Goal: Task Accomplishment & Management: Complete application form

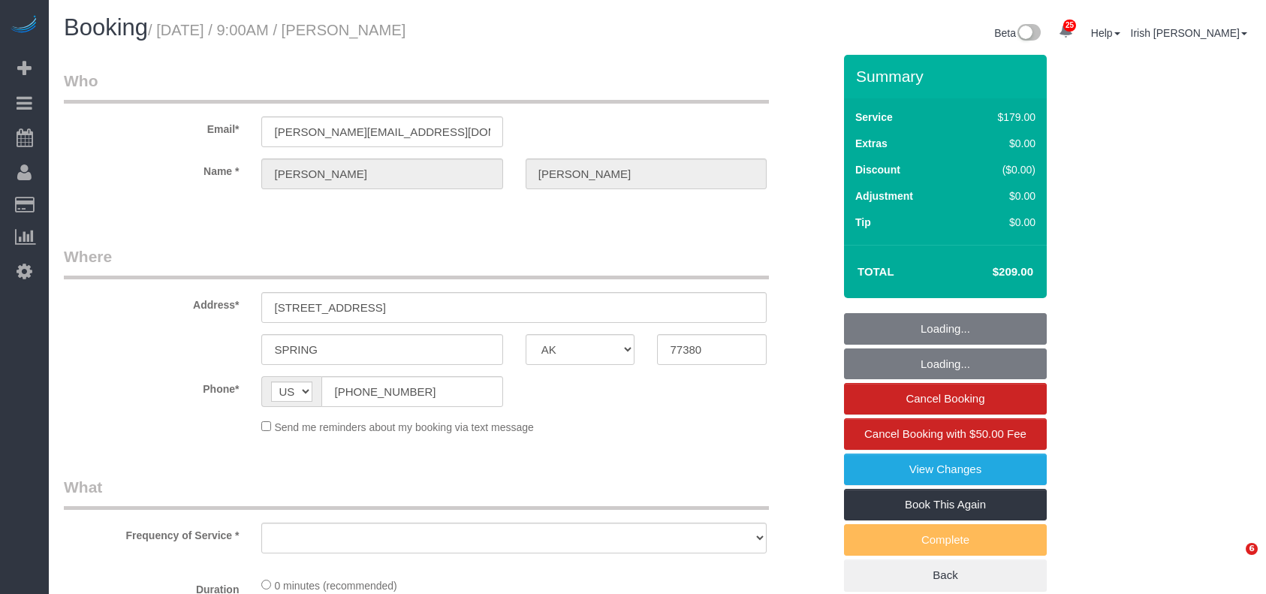
select select "[GEOGRAPHIC_DATA]"
select select "object:15916"
select select "string:fspay-5f9d37c2-99f9-42c9-a91e-ba06f310703a"
select select "3"
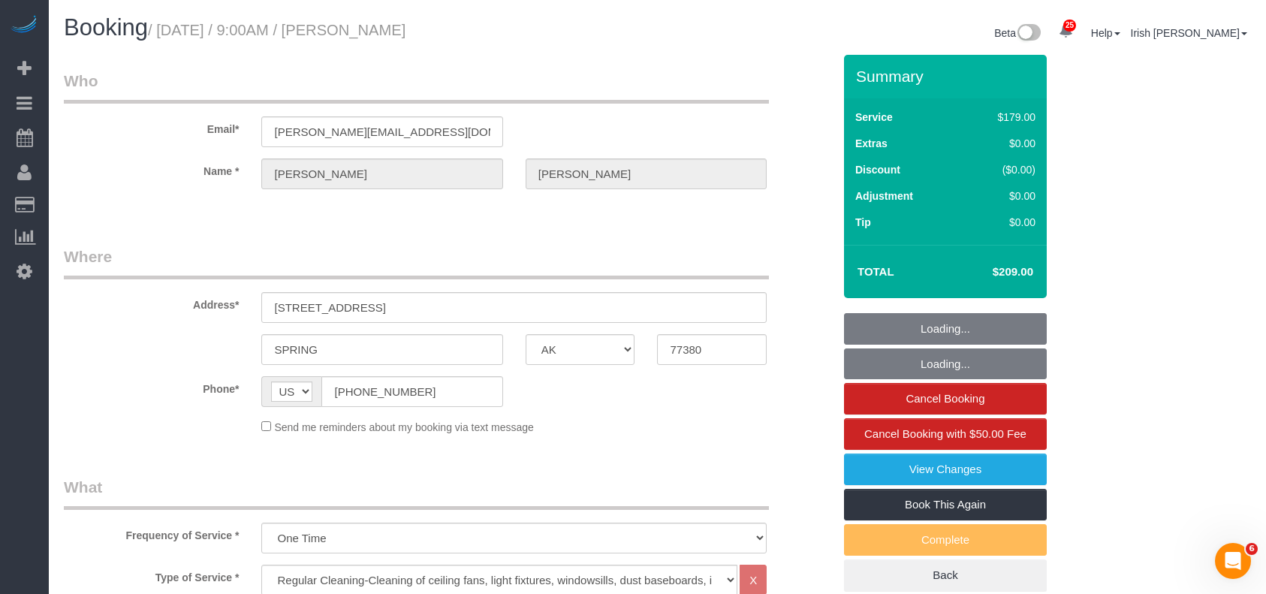
select select "object:15978"
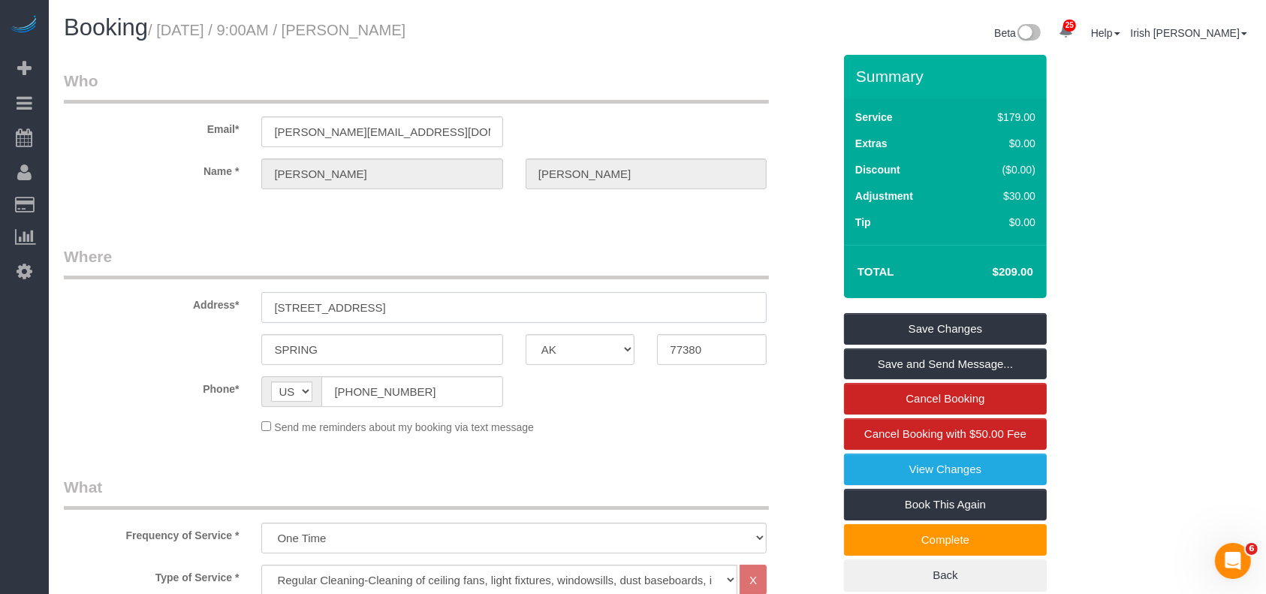
drag, startPoint x: 399, startPoint y: 313, endPoint x: 431, endPoint y: 149, distance: 167.4
click at [128, 316] on div "Address* [STREET_ADDRESS]" at bounding box center [448, 284] width 791 height 77
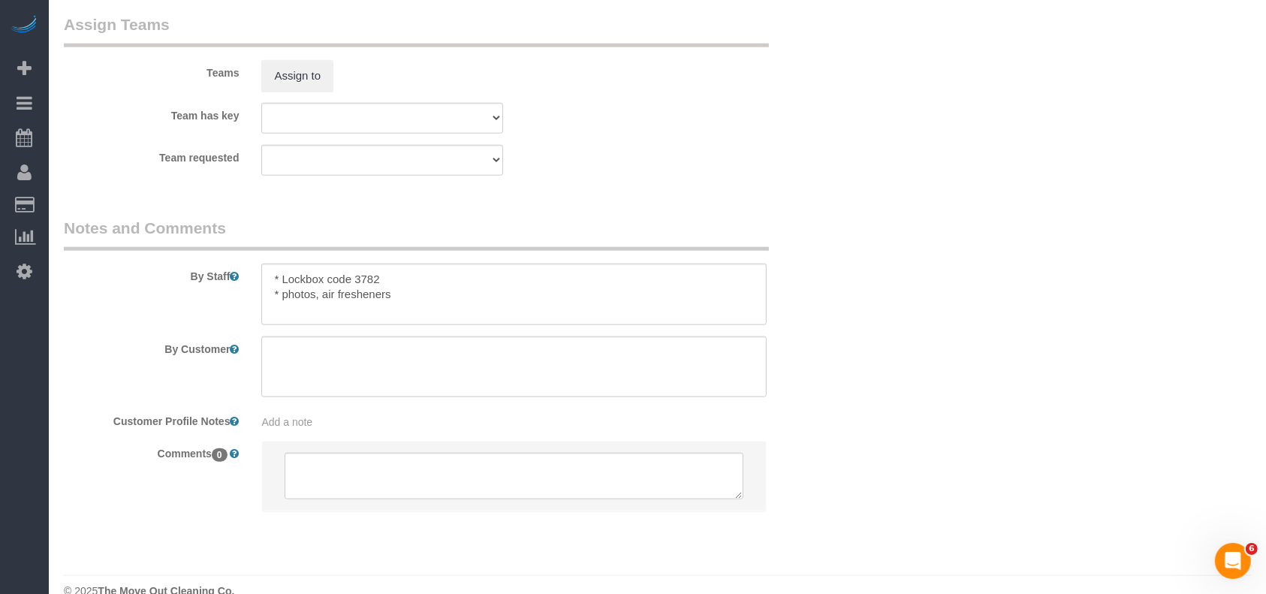
scroll to position [1616, 0]
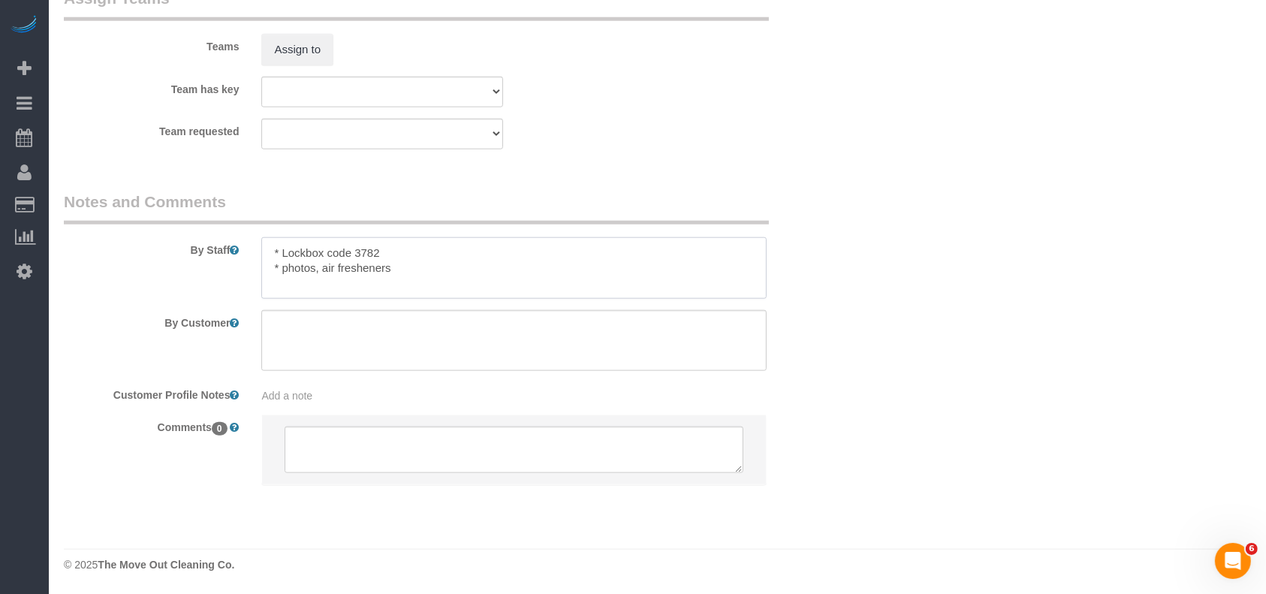
click at [364, 259] on textarea at bounding box center [513, 268] width 505 height 62
click at [363, 258] on textarea at bounding box center [513, 268] width 505 height 62
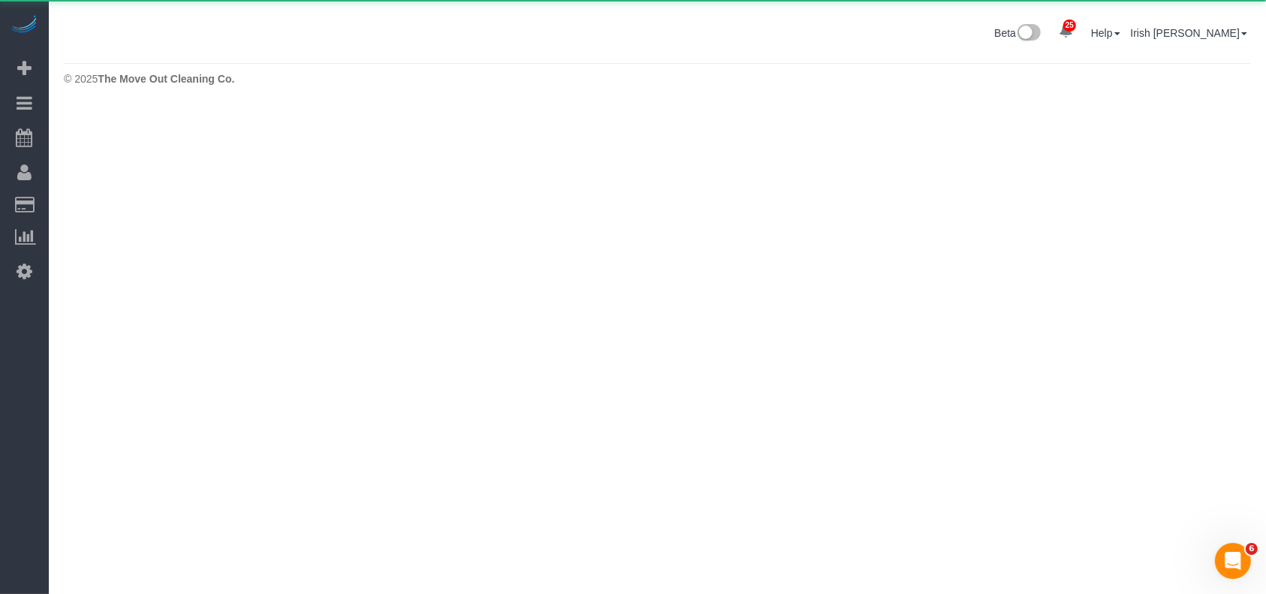
scroll to position [0, 0]
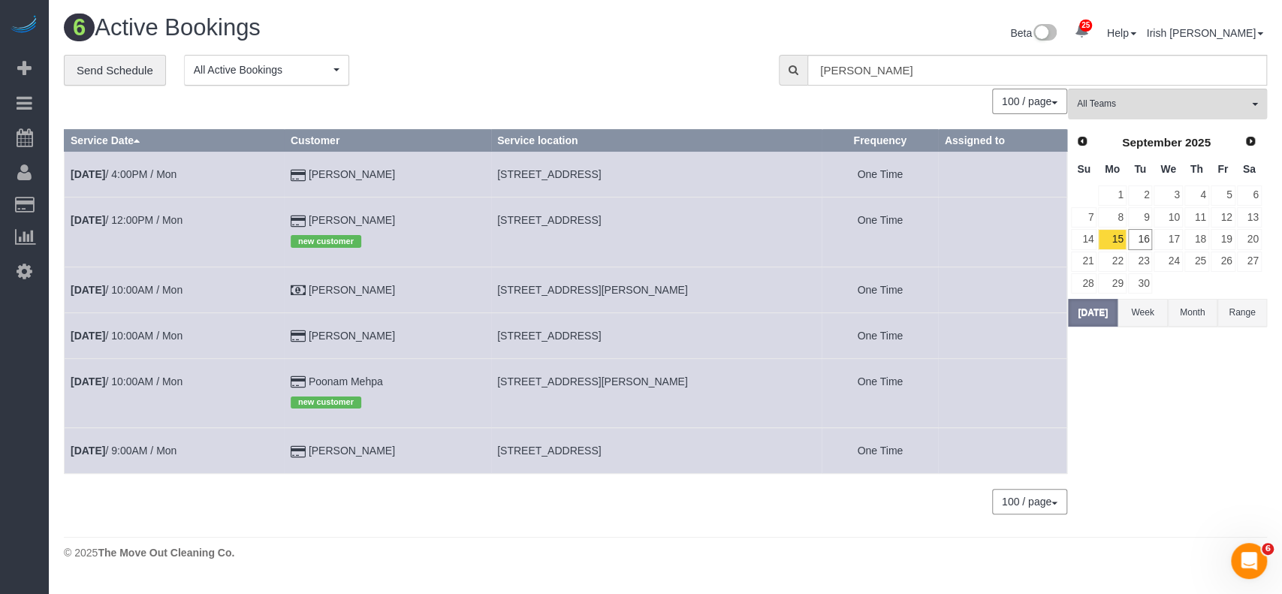
drag, startPoint x: 433, startPoint y: 215, endPoint x: 286, endPoint y: 215, distance: 147.2
click at [286, 215] on tr "[DATE] 12:00PM / Mon [PERSON_NAME] new customer [STREET_ADDRESS] One Time" at bounding box center [566, 231] width 1002 height 69
copy tr "[PERSON_NAME]"
drag, startPoint x: 131, startPoint y: 441, endPoint x: 122, endPoint y: 456, distance: 17.8
click at [130, 447] on td "[DATE] 9:00AM / Mon" at bounding box center [175, 451] width 220 height 46
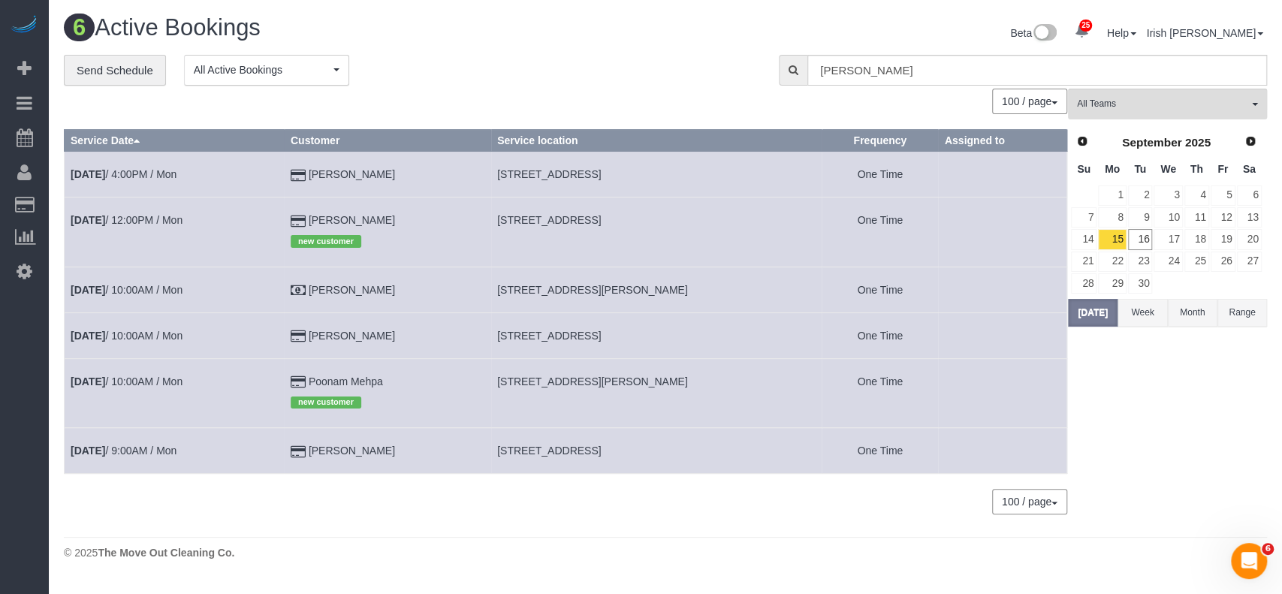
click at [119, 459] on td "[DATE] 9:00AM / Mon" at bounding box center [175, 451] width 220 height 46
click at [126, 452] on link "[DATE] 9:00AM / Mon" at bounding box center [124, 450] width 106 height 12
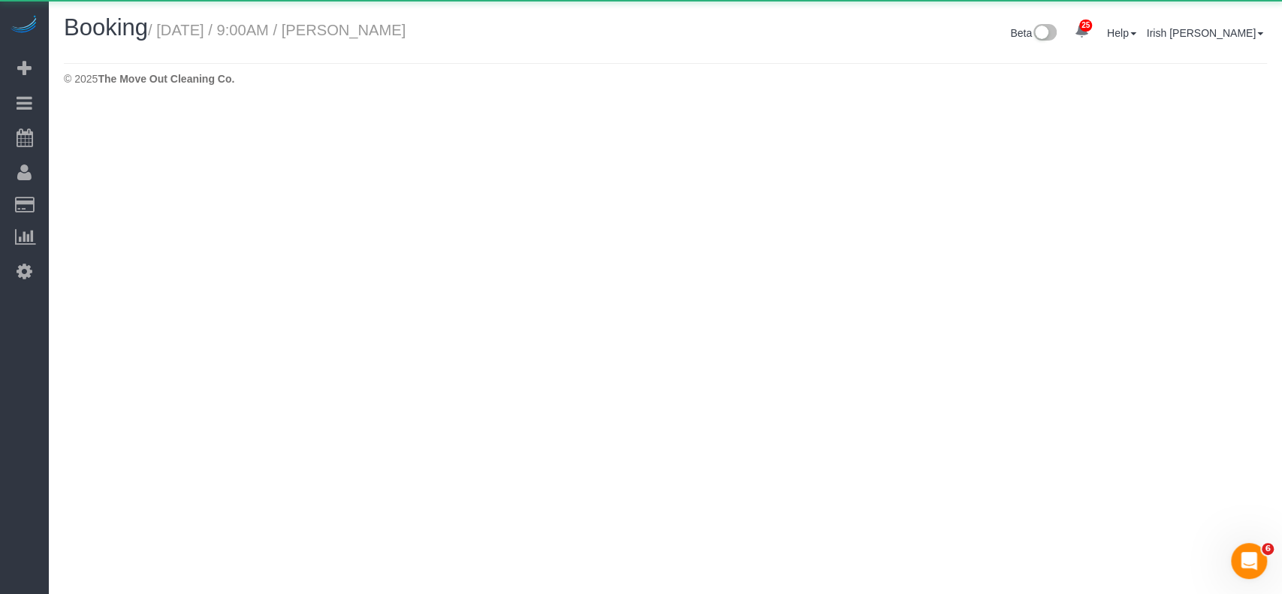
select select "[GEOGRAPHIC_DATA]"
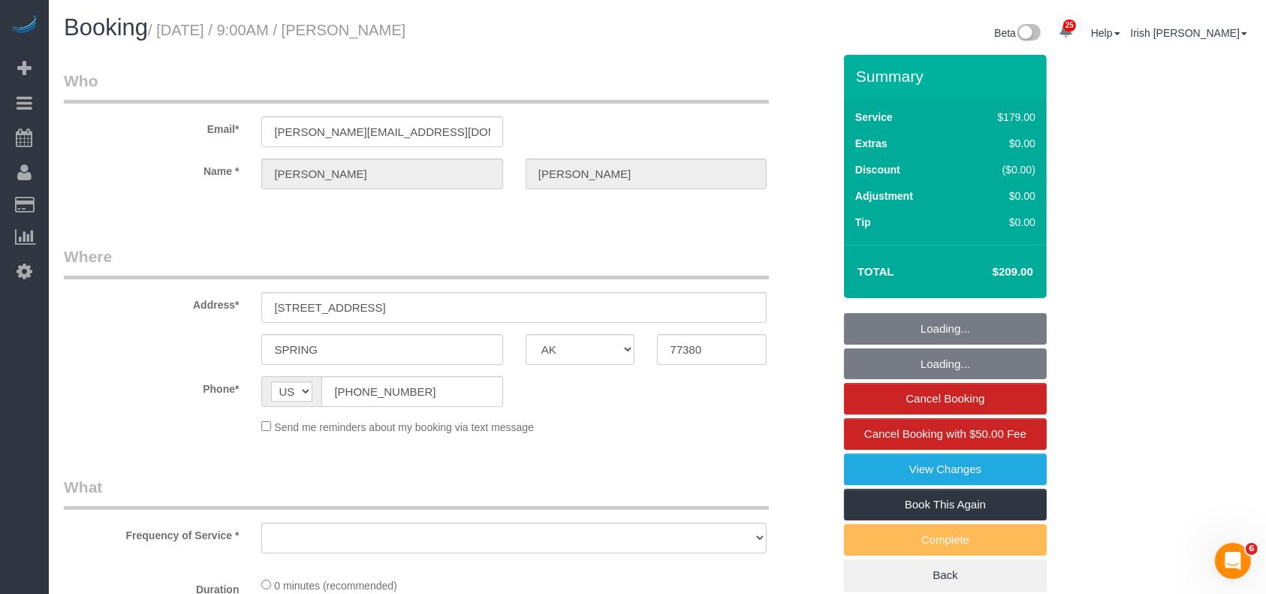
select select "string:fspay-5f9d37c2-99f9-42c9-a91e-ba06f310703a"
select select "3"
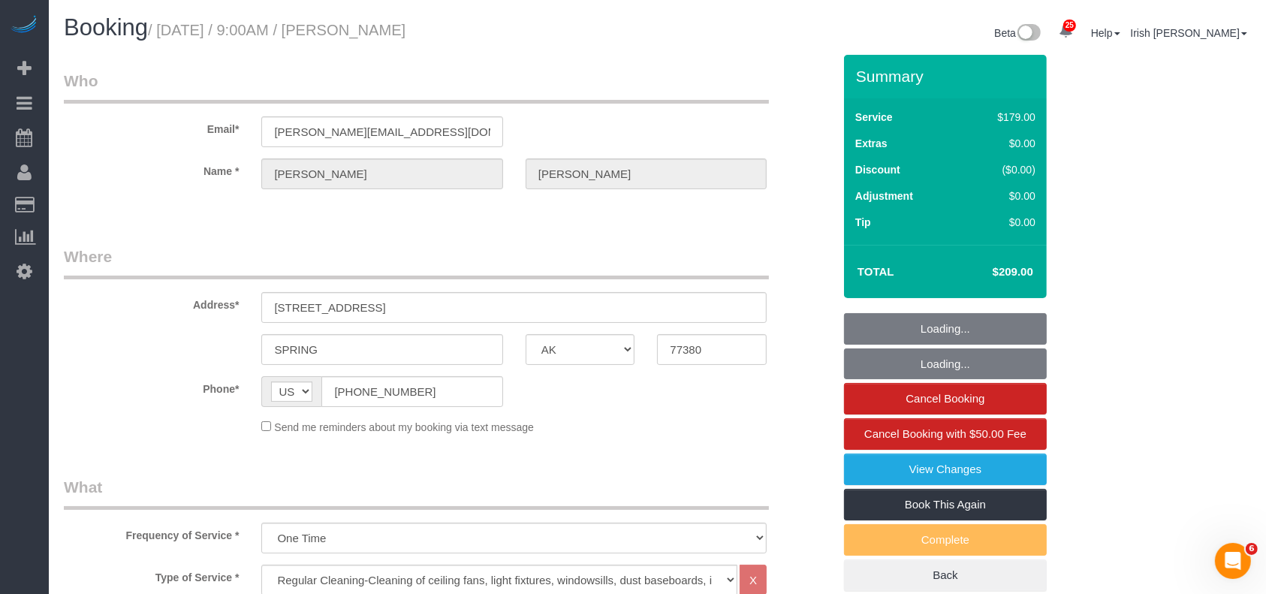
select select "object:16532"
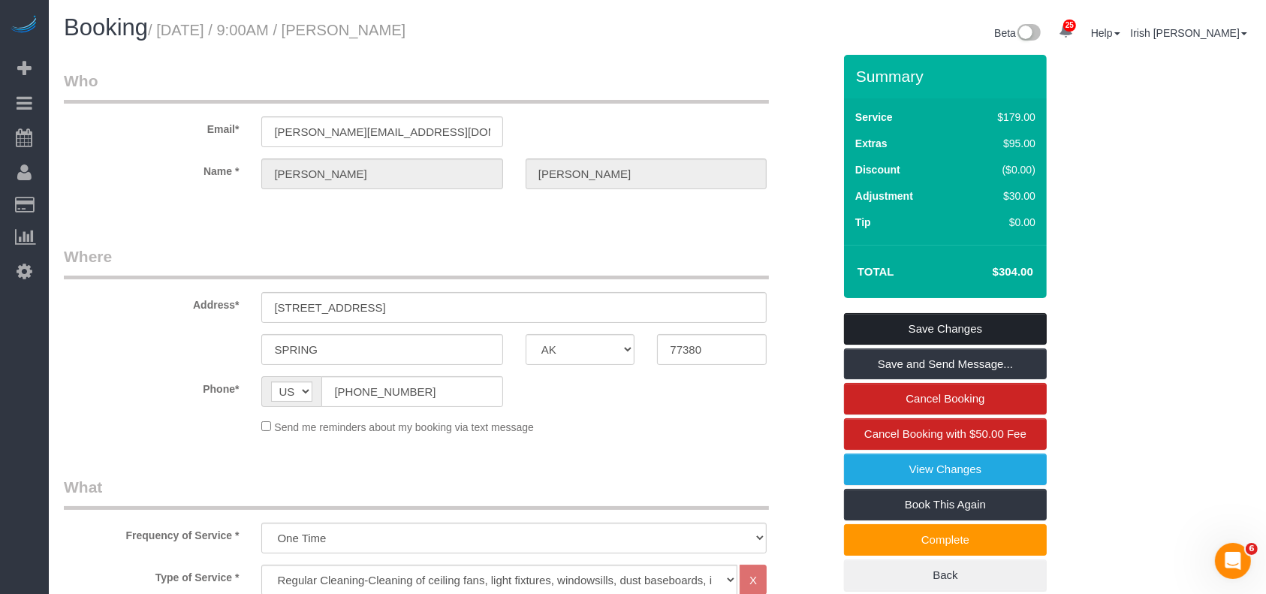
click at [989, 323] on link "Save Changes" at bounding box center [945, 329] width 203 height 32
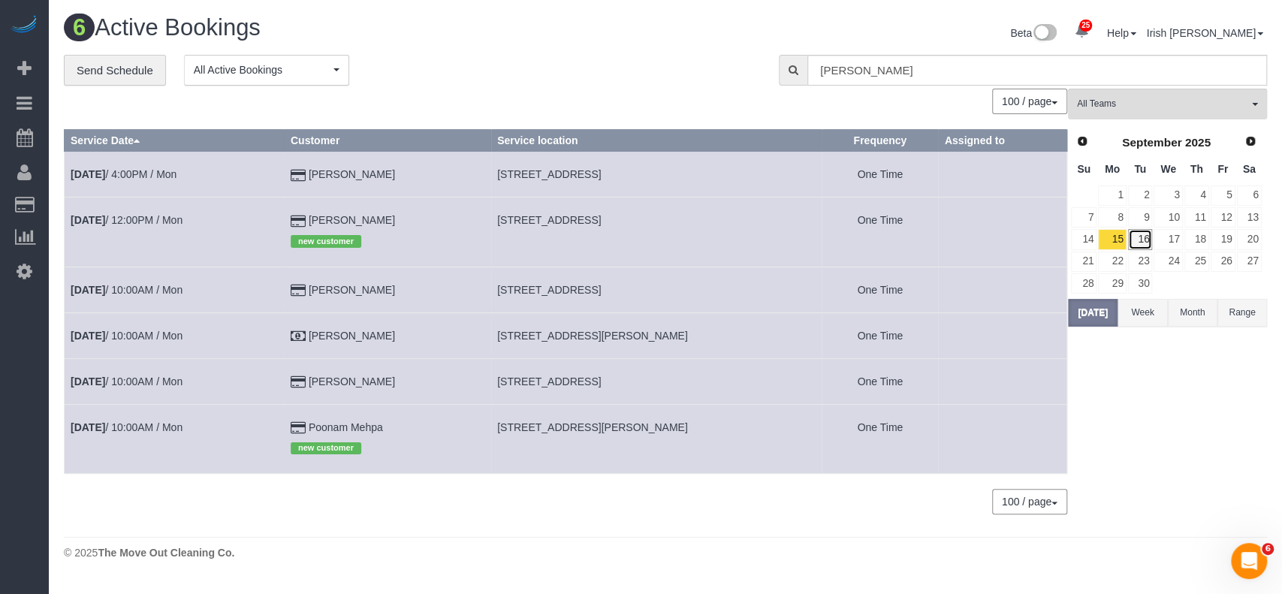
click at [1143, 236] on link "16" at bounding box center [1140, 239] width 25 height 20
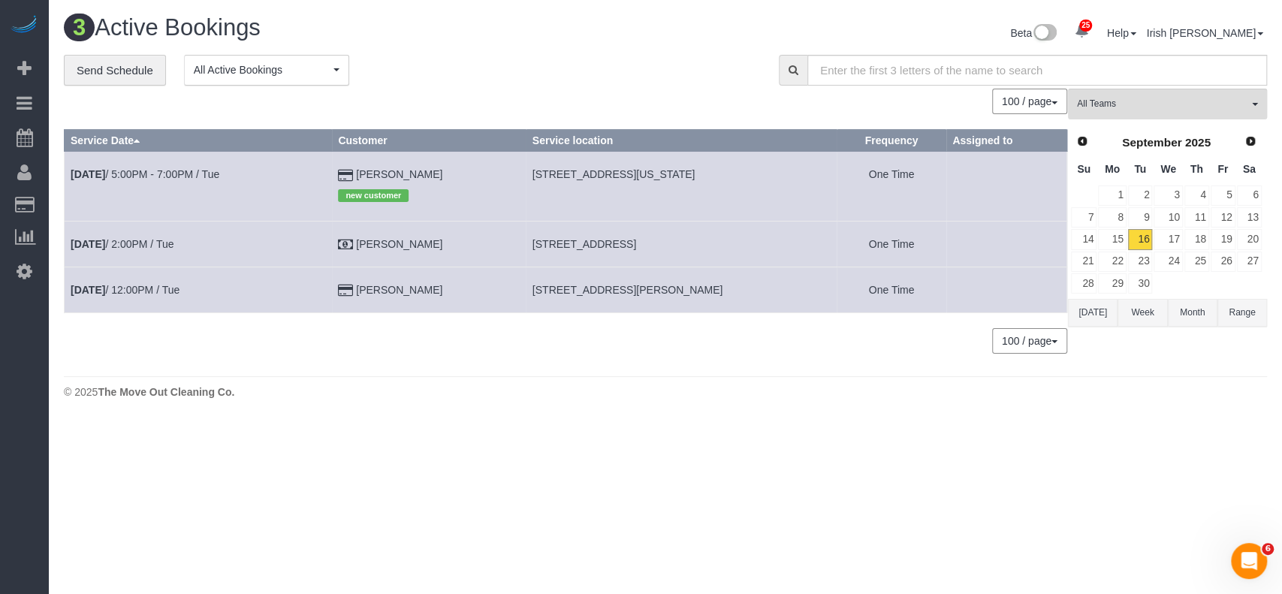
drag, startPoint x: 449, startPoint y: 167, endPoint x: 363, endPoint y: 173, distance: 86.5
click at [363, 173] on td "[PERSON_NAME] new customer" at bounding box center [429, 186] width 194 height 69
copy td "[PERSON_NAME]"
click at [179, 173] on link "[DATE] 5:00PM - 7:00PM / Tue" at bounding box center [145, 174] width 149 height 12
click at [178, 162] on td "[DATE] 5:00PM - 7:00PM / Tue" at bounding box center [198, 186] width 267 height 69
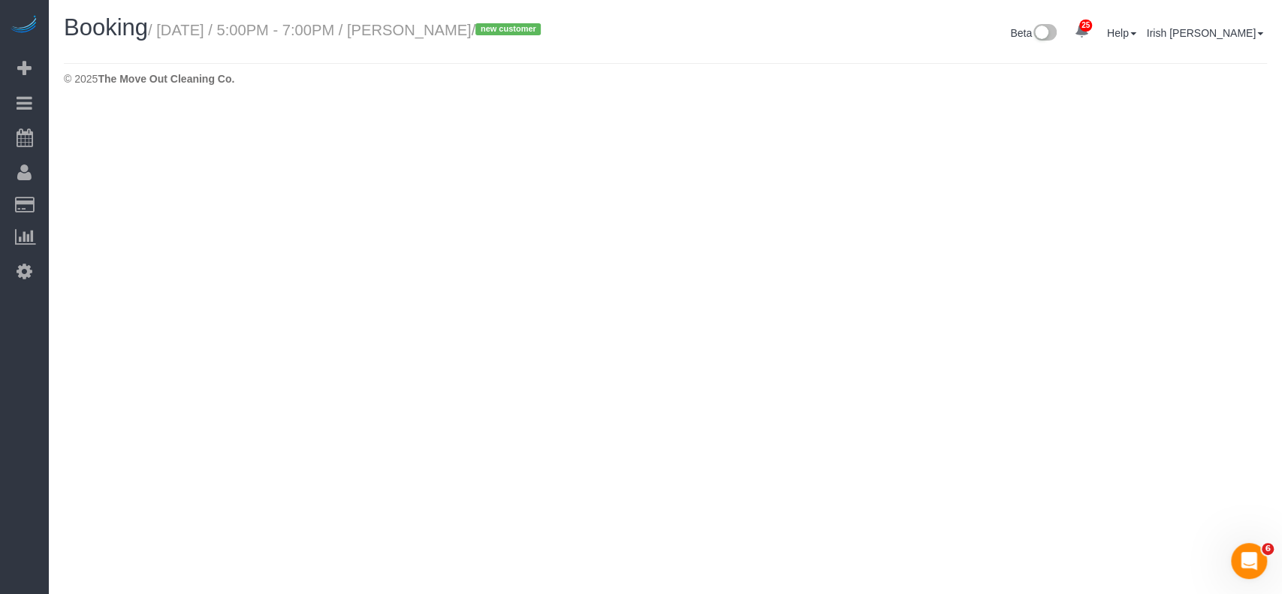
select select "[GEOGRAPHIC_DATA]"
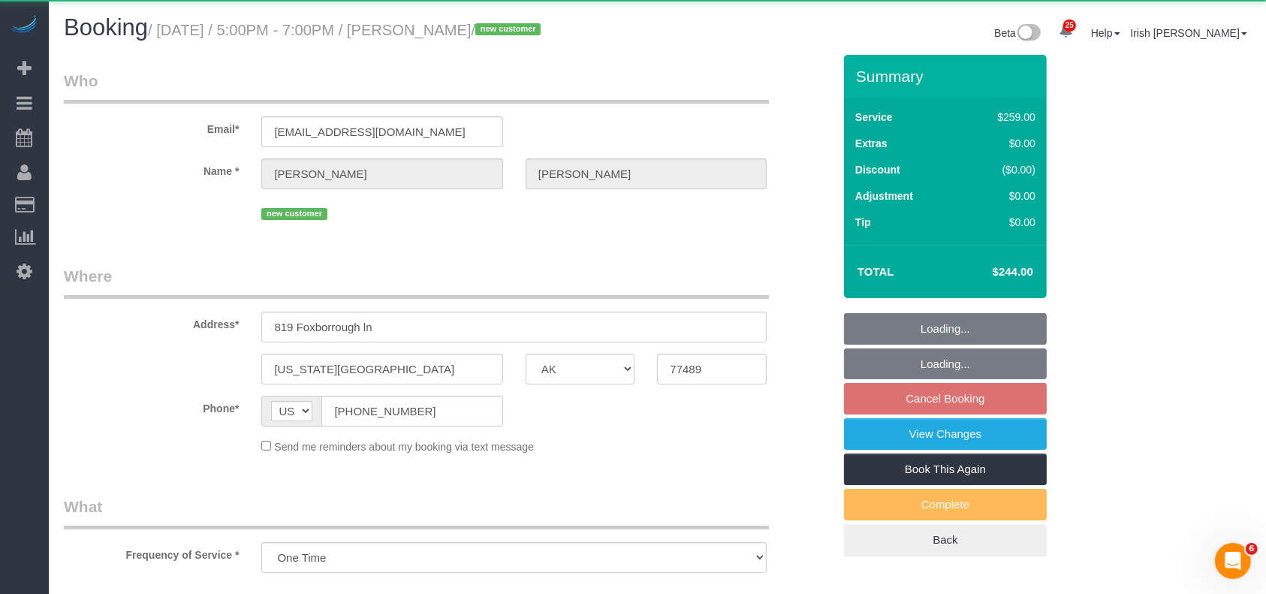
select select "object:17037"
select select "string:fspay-b3670073-4a18-46a8-87e8-4f38ca10d981"
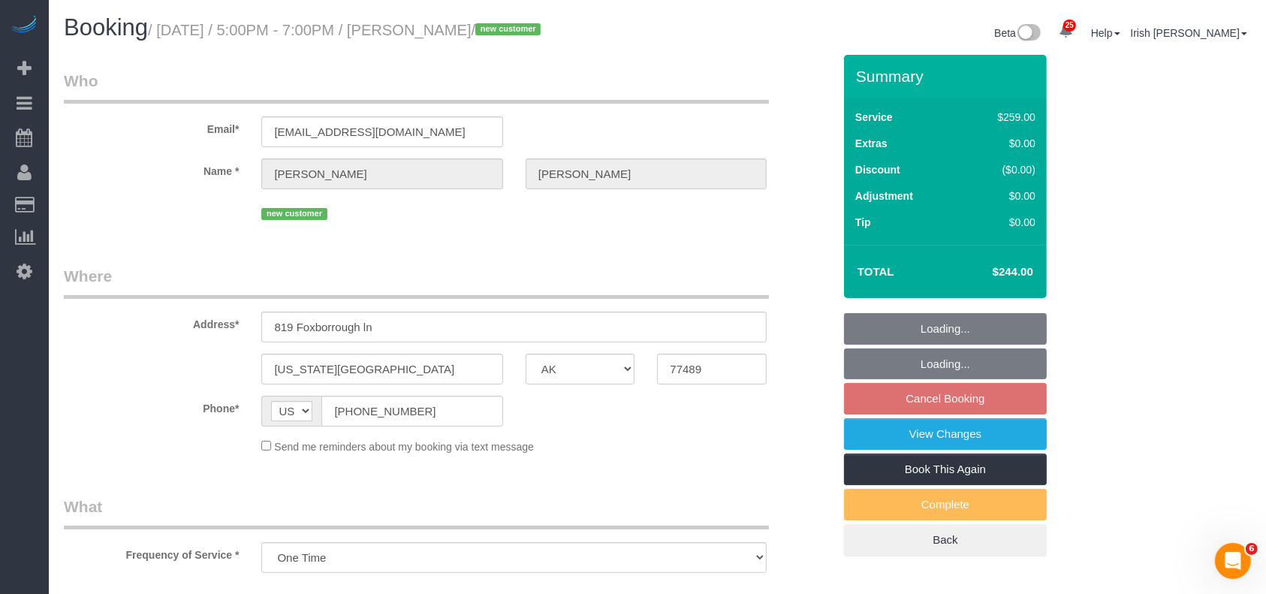
select select "3"
drag, startPoint x: 438, startPoint y: 411, endPoint x: 390, endPoint y: 297, distance: 123.8
click at [285, 414] on div "AF AL DZ AD AO AI AQ AG AR AM AW AU AT AZ BS BH BD BB BY BE BZ BJ BM BT BO BA B…" at bounding box center [381, 411] width 241 height 31
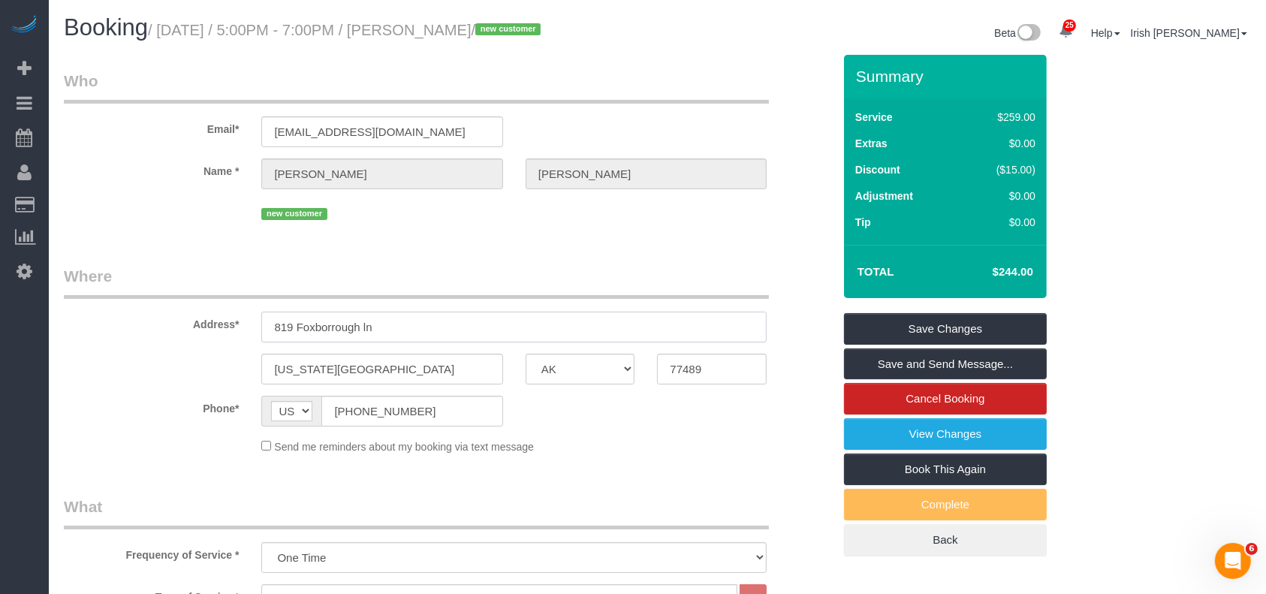
drag, startPoint x: 402, startPoint y: 325, endPoint x: 152, endPoint y: 339, distance: 249.6
click at [152, 339] on div "Address* 819 Foxborrough ln" at bounding box center [448, 303] width 791 height 77
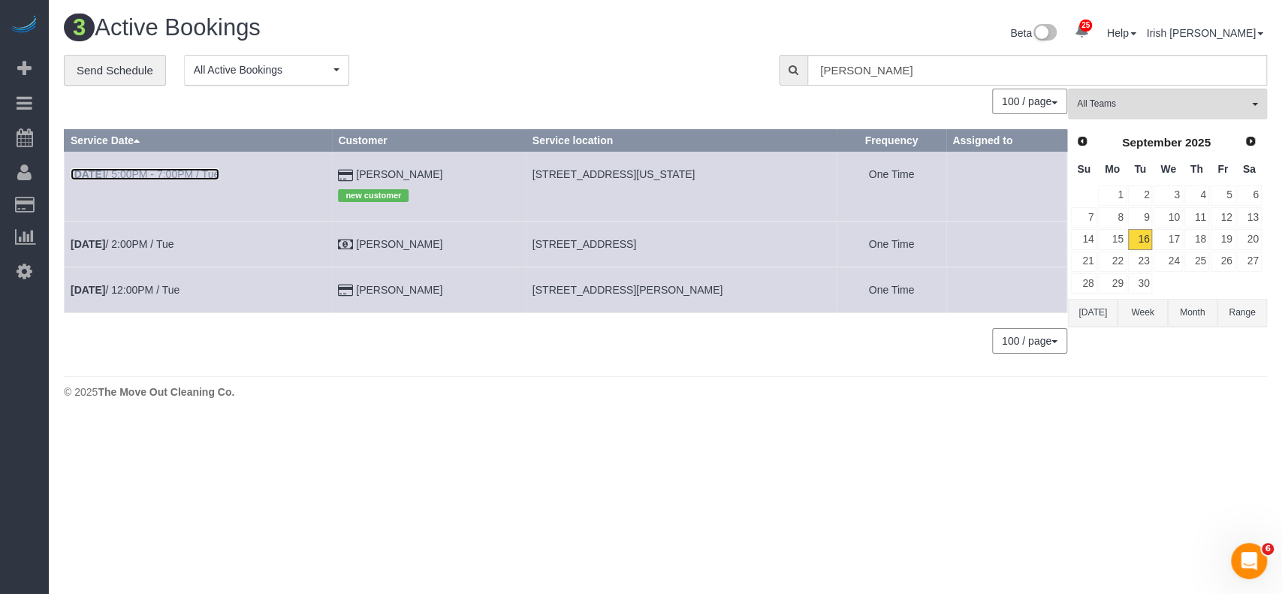
click at [182, 176] on link "[DATE] 5:00PM - 7:00PM / Tue" at bounding box center [145, 174] width 149 height 12
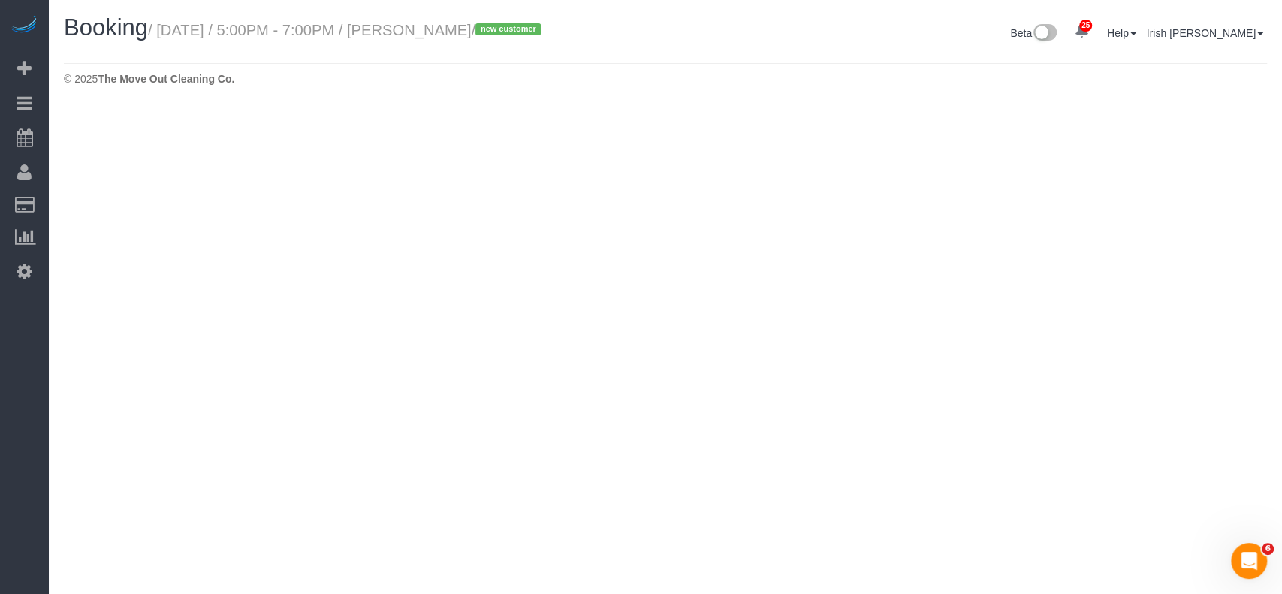
select select "[GEOGRAPHIC_DATA]"
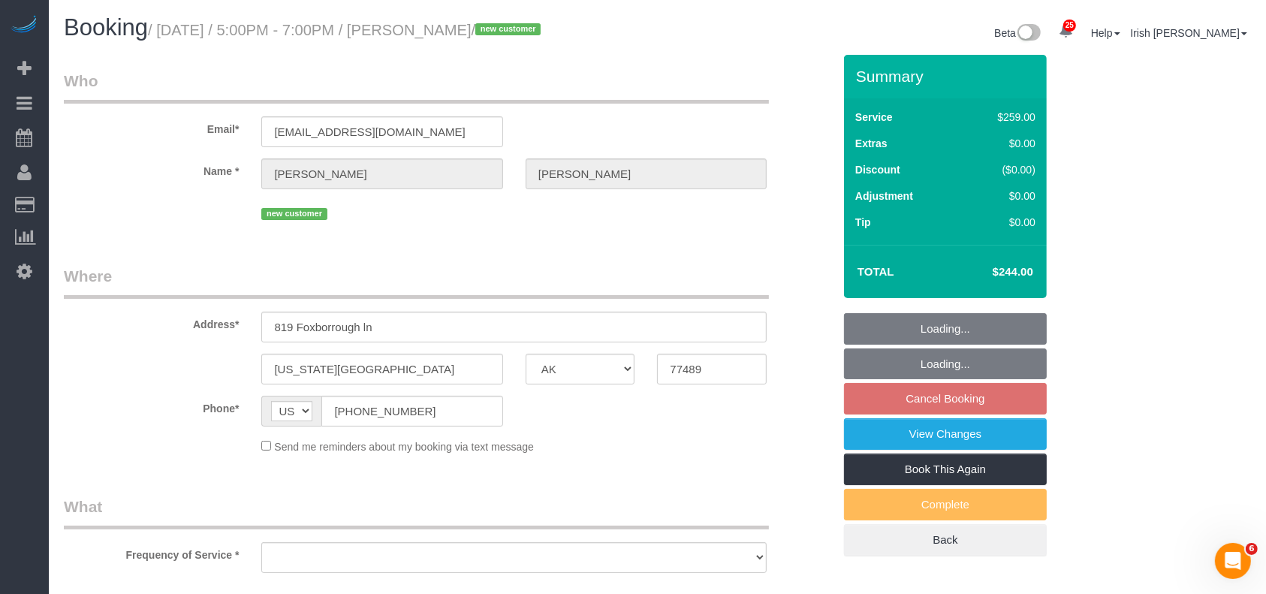
select select "object:17555"
select select "string:fspay-b3670073-4a18-46a8-87e8-4f38ca10d981"
select select "object:17581"
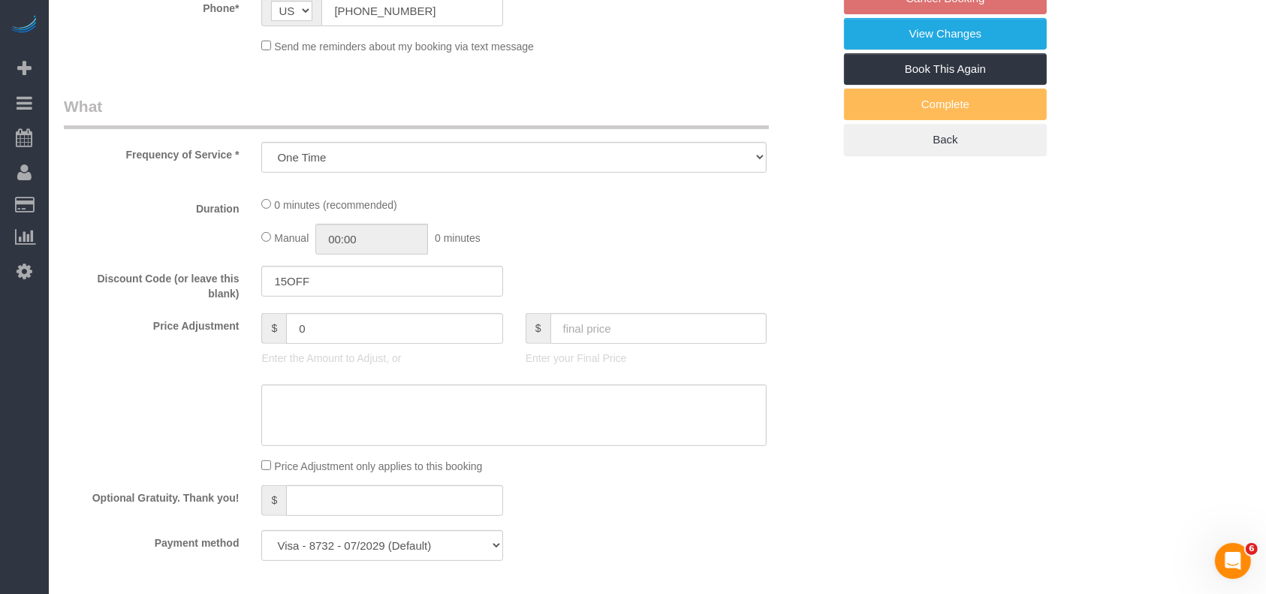
select select "3"
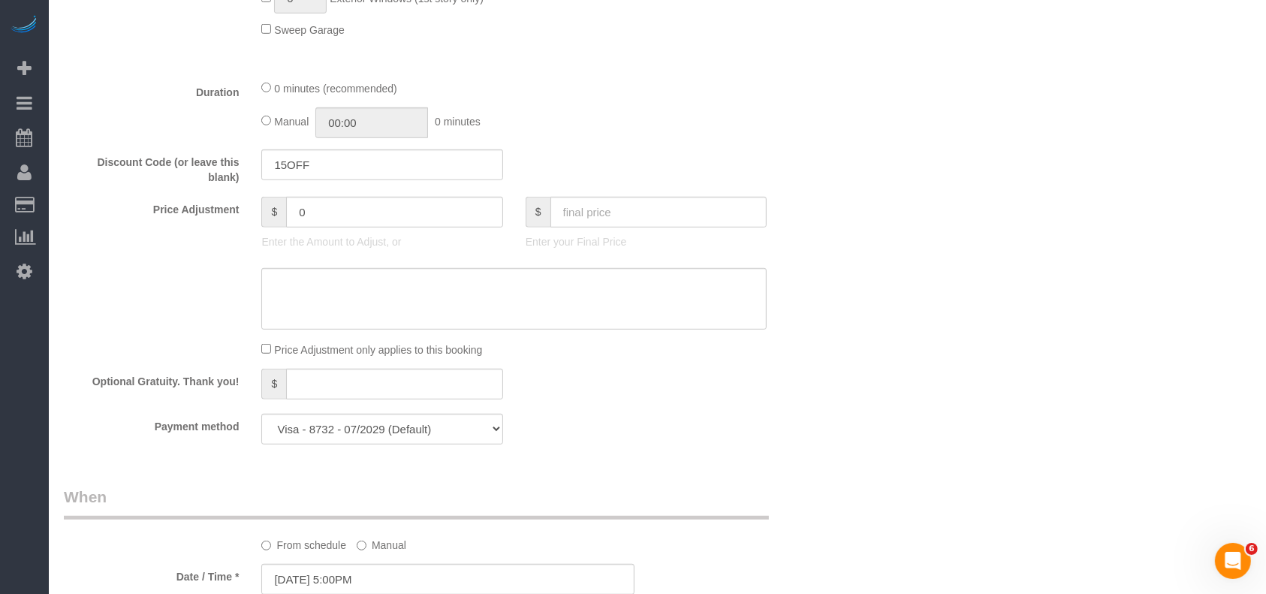
scroll to position [1101, 0]
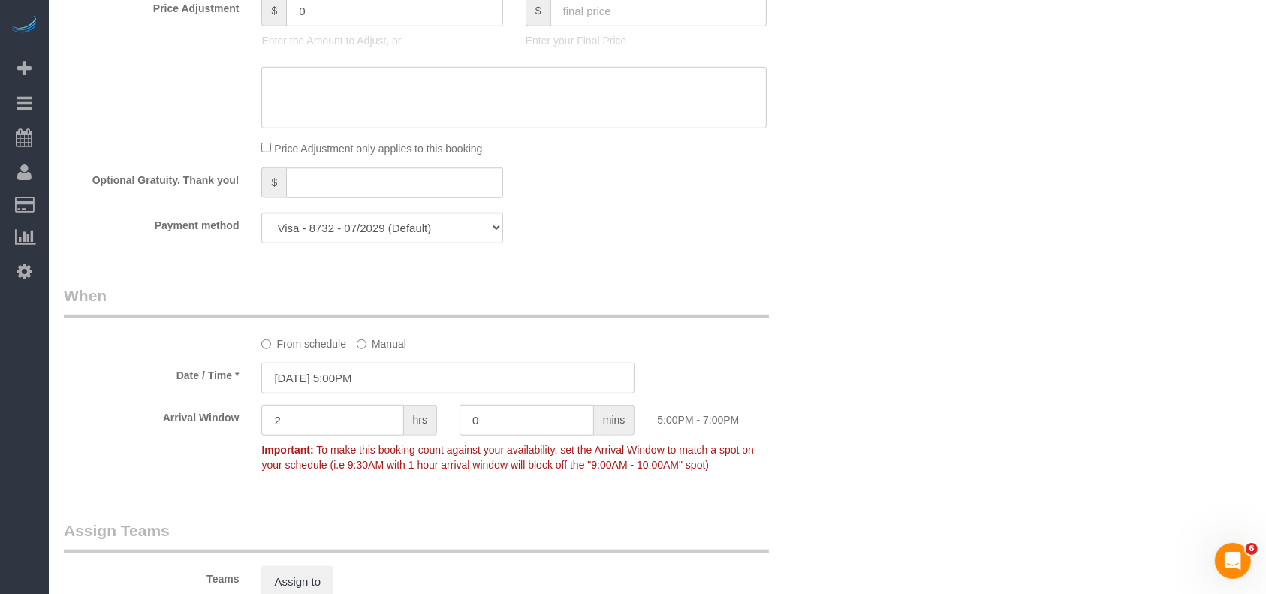
click at [350, 384] on input "[DATE] 5:00PM" at bounding box center [447, 378] width 373 height 31
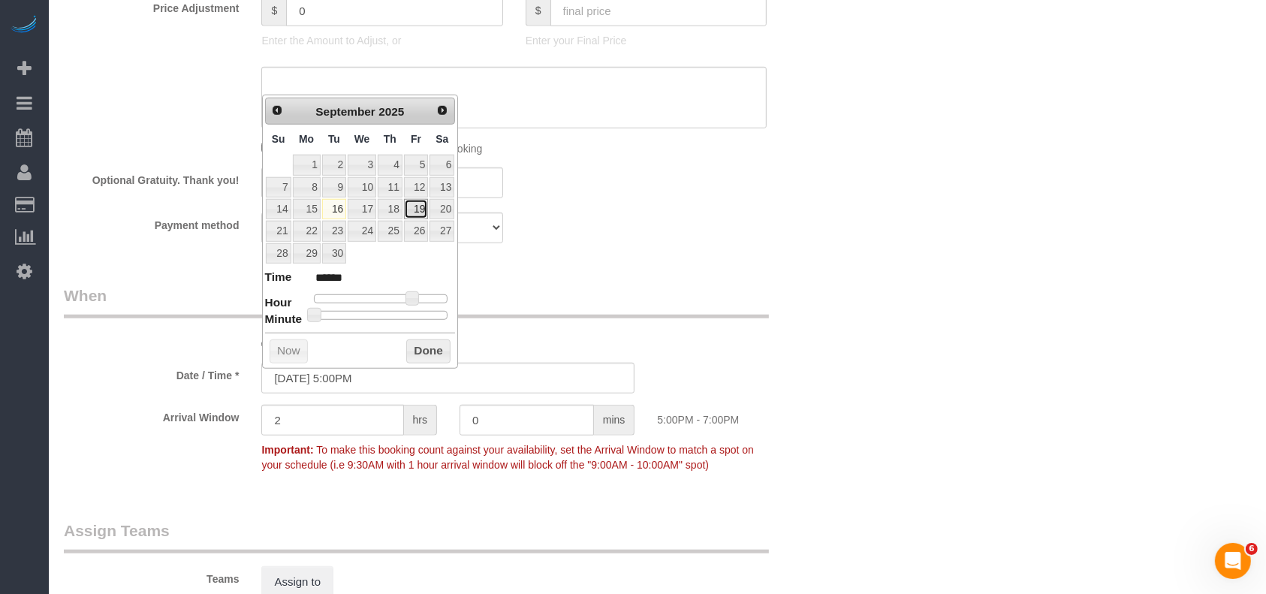
click at [414, 206] on link "19" at bounding box center [416, 209] width 24 height 20
type input "[DATE] 5:00PM"
click at [417, 351] on button "Done" at bounding box center [428, 351] width 44 height 24
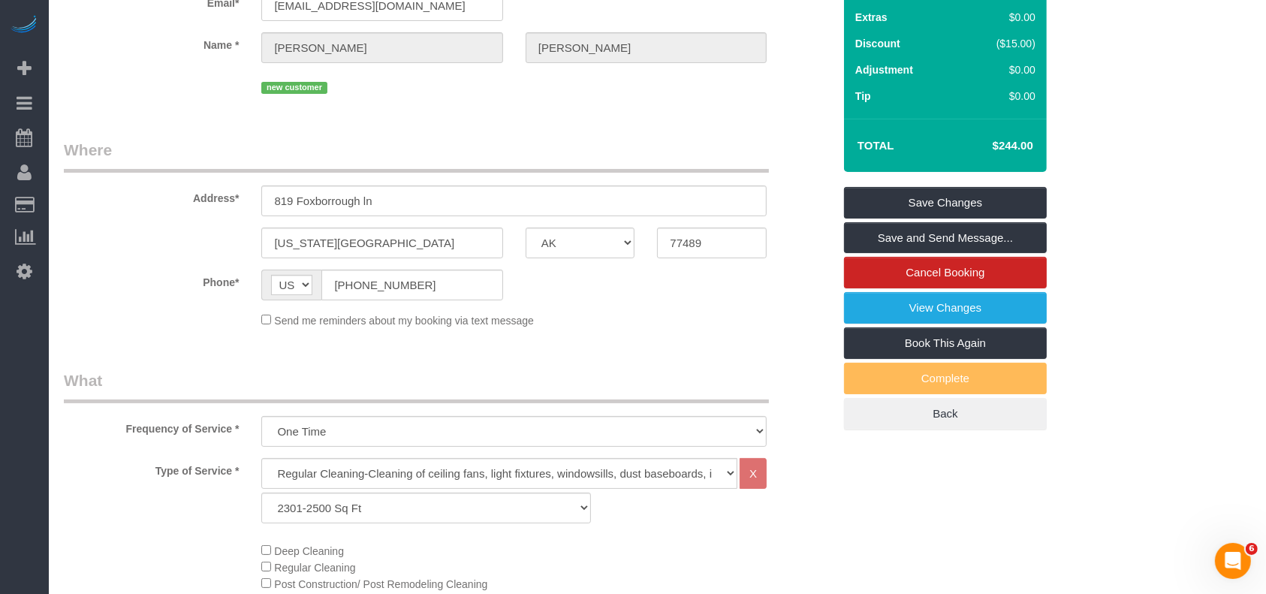
scroll to position [0, 0]
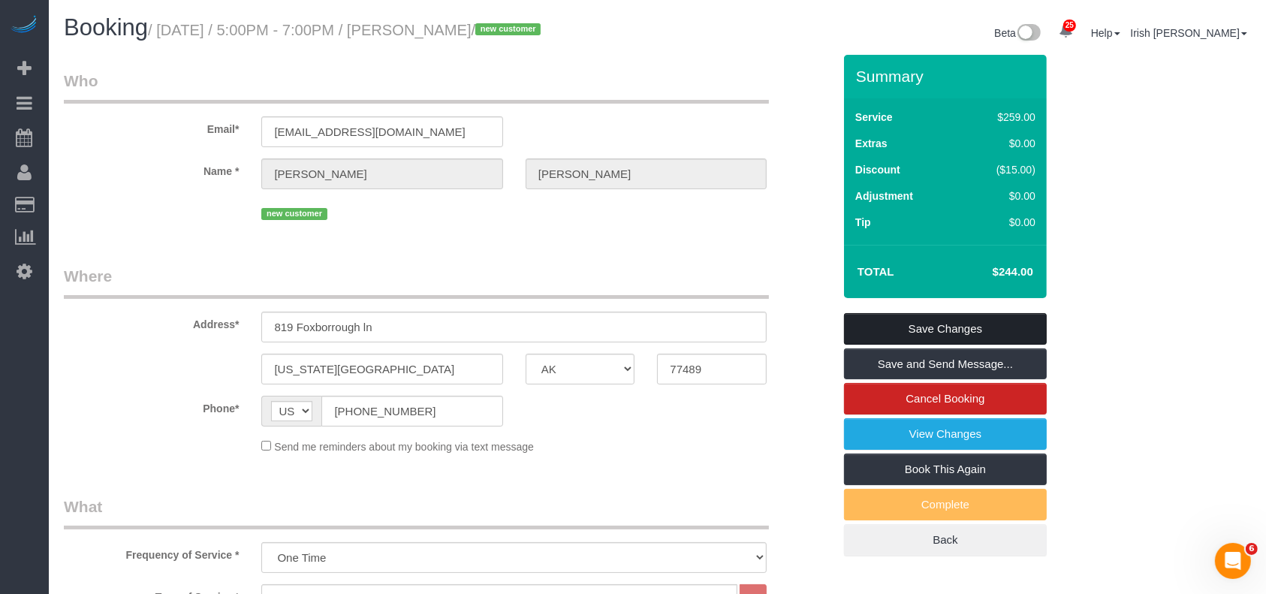
drag, startPoint x: 890, startPoint y: 321, endPoint x: 779, endPoint y: 176, distance: 183.2
click at [891, 322] on link "Save Changes" at bounding box center [945, 329] width 203 height 32
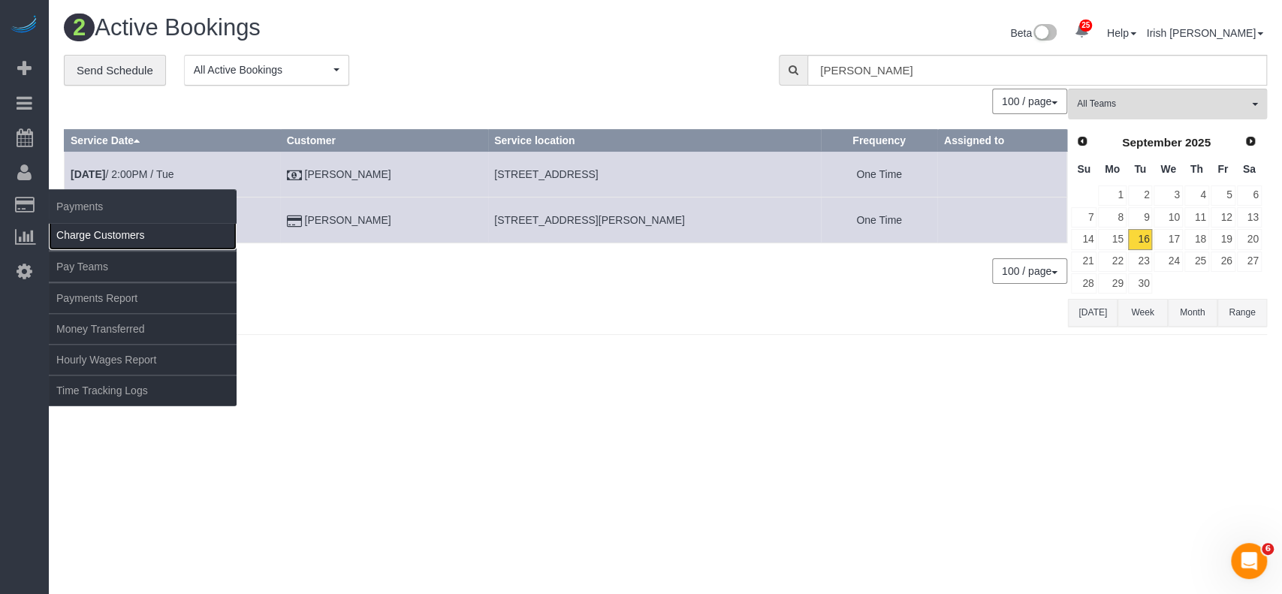
click at [104, 247] on link "Charge Customers" at bounding box center [143, 235] width 188 height 30
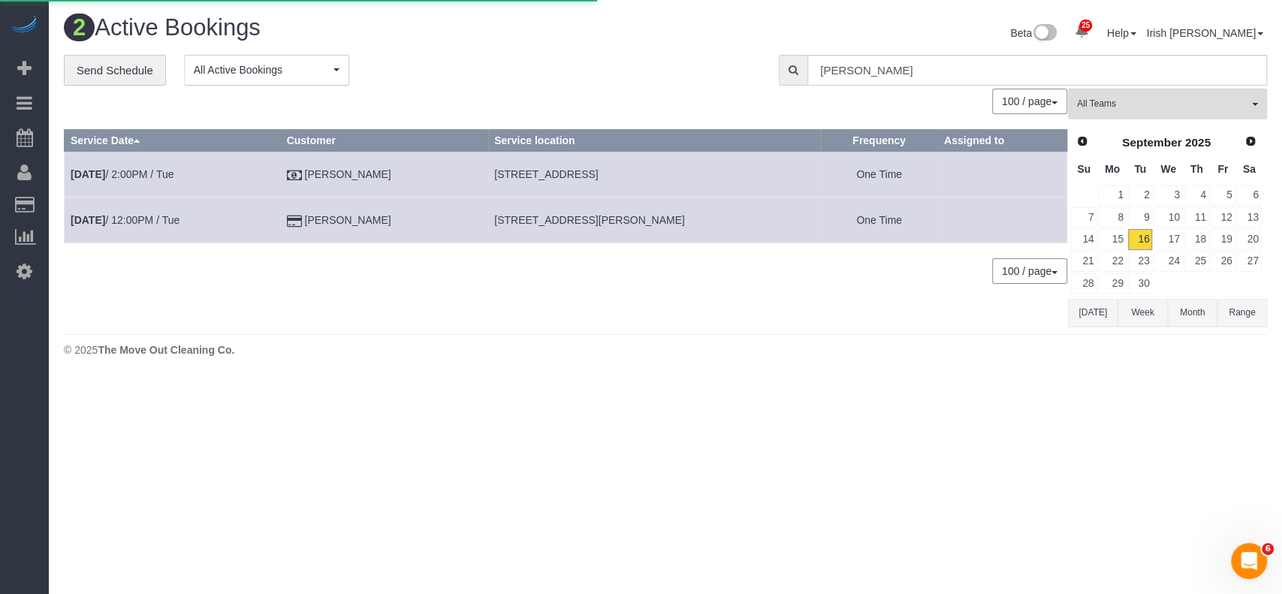
select select
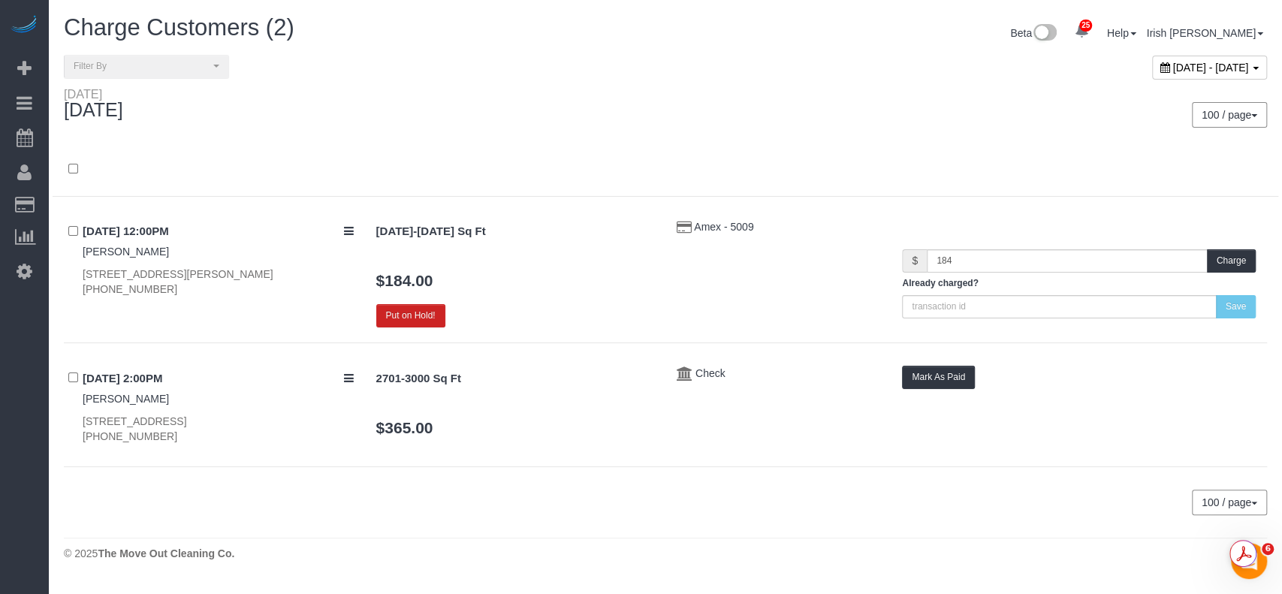
click at [1173, 64] on span "[DATE] - [DATE]" at bounding box center [1211, 68] width 76 height 12
type input "**********"
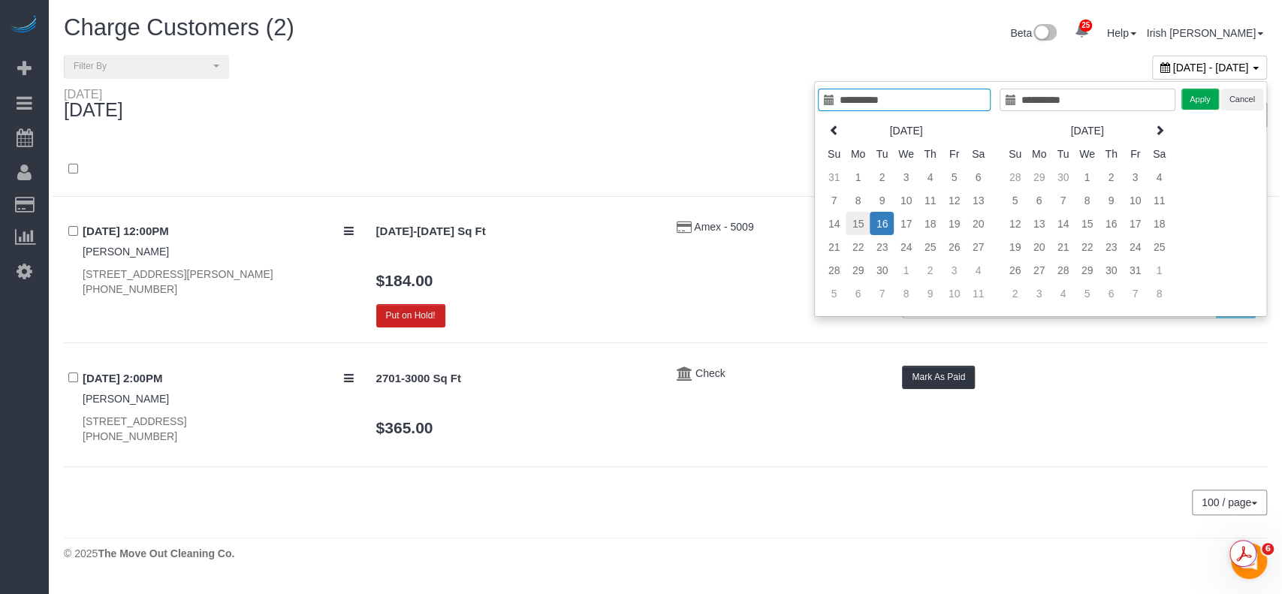
type input "**********"
click at [857, 217] on td "15" at bounding box center [857, 223] width 24 height 23
type input "**********"
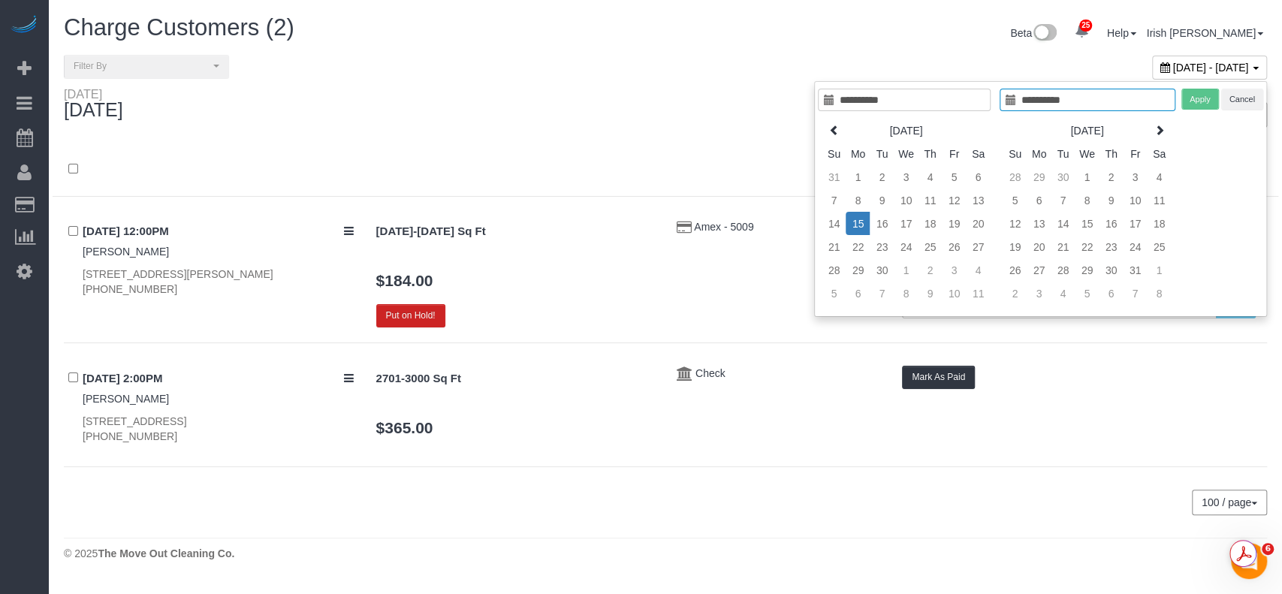
click at [857, 217] on td "15" at bounding box center [857, 223] width 24 height 23
type input "**********"
click at [1189, 95] on button "Apply" at bounding box center [1200, 100] width 38 height 22
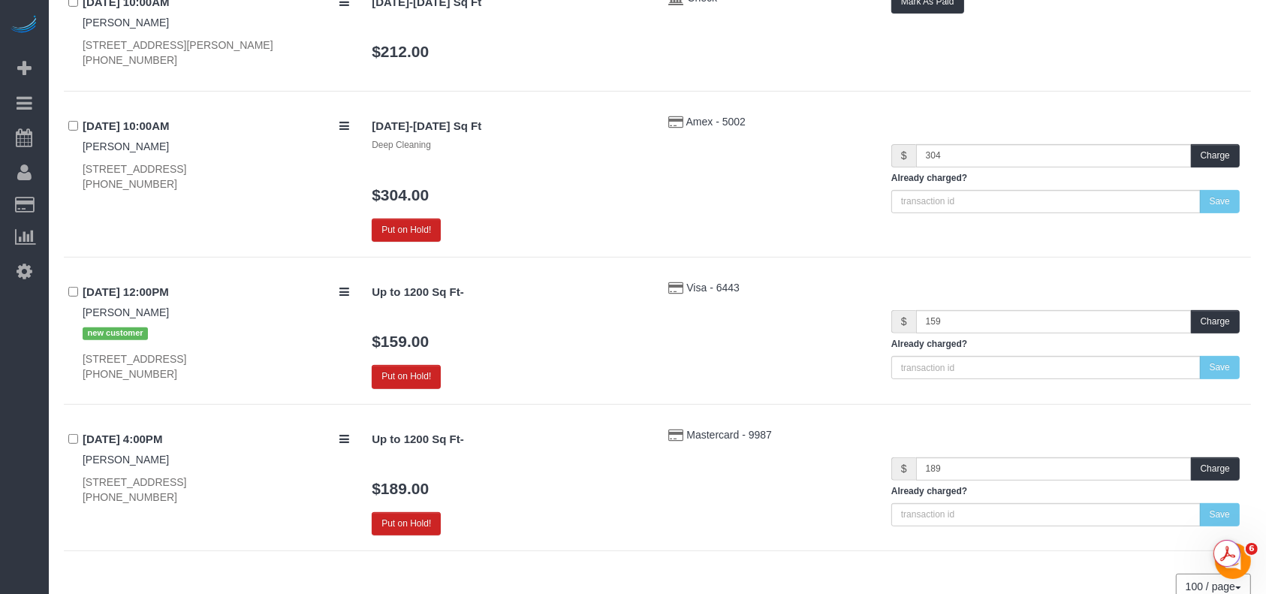
scroll to position [595, 0]
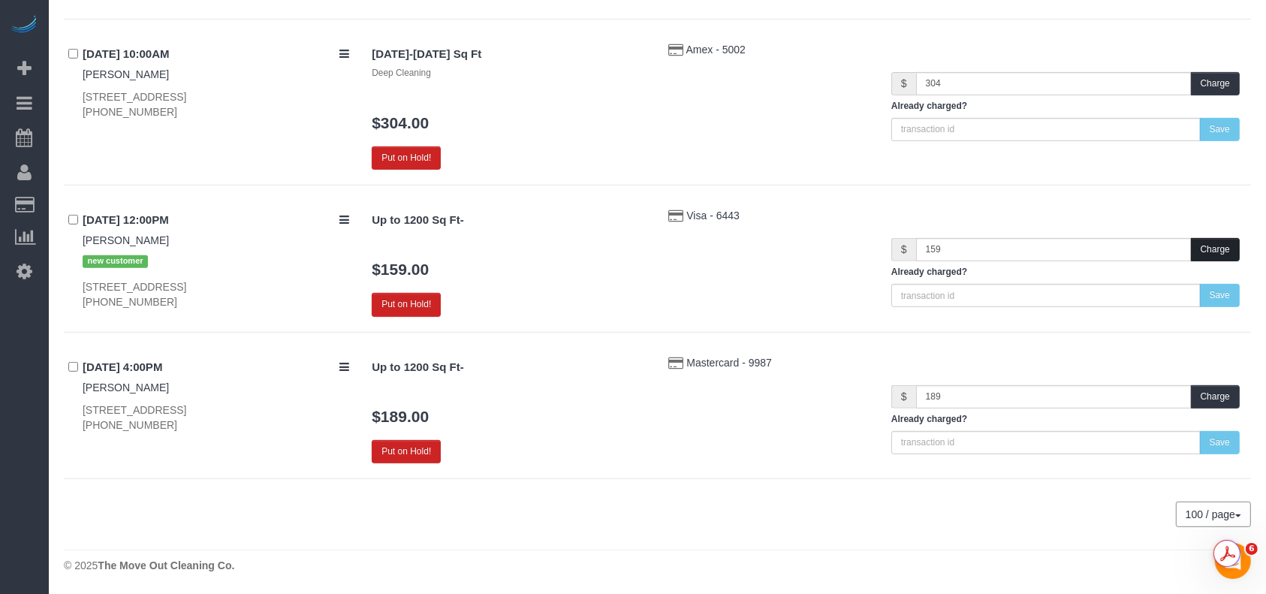
click at [1203, 245] on button "Charge" at bounding box center [1215, 249] width 49 height 23
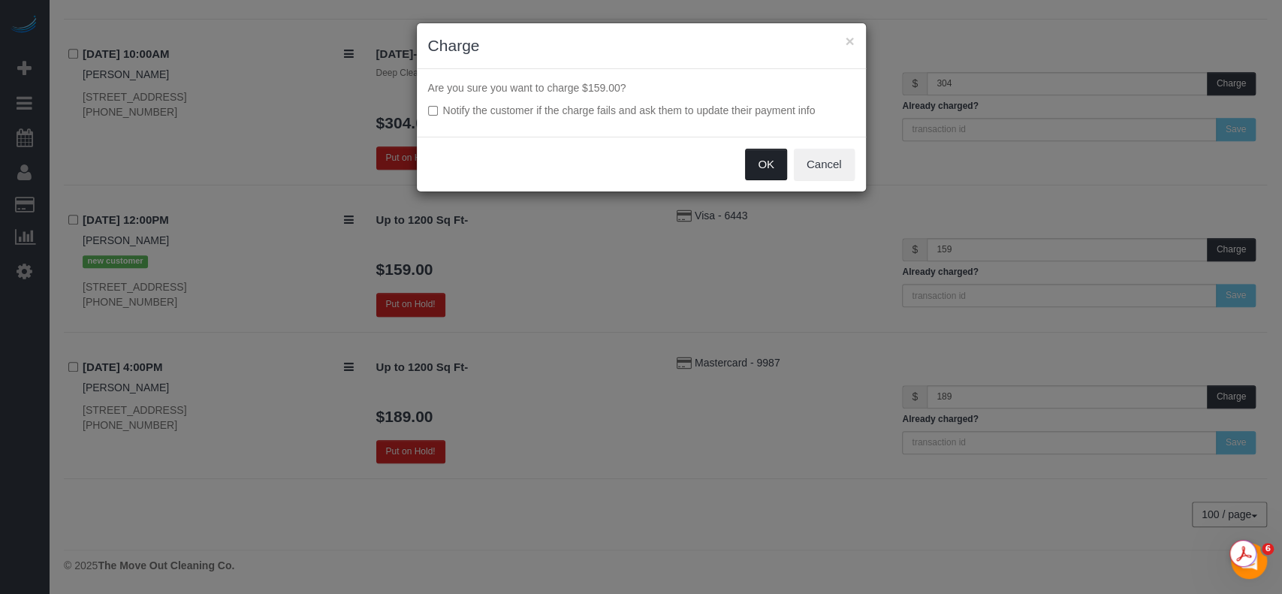
click at [757, 159] on button "OK" at bounding box center [766, 165] width 42 height 32
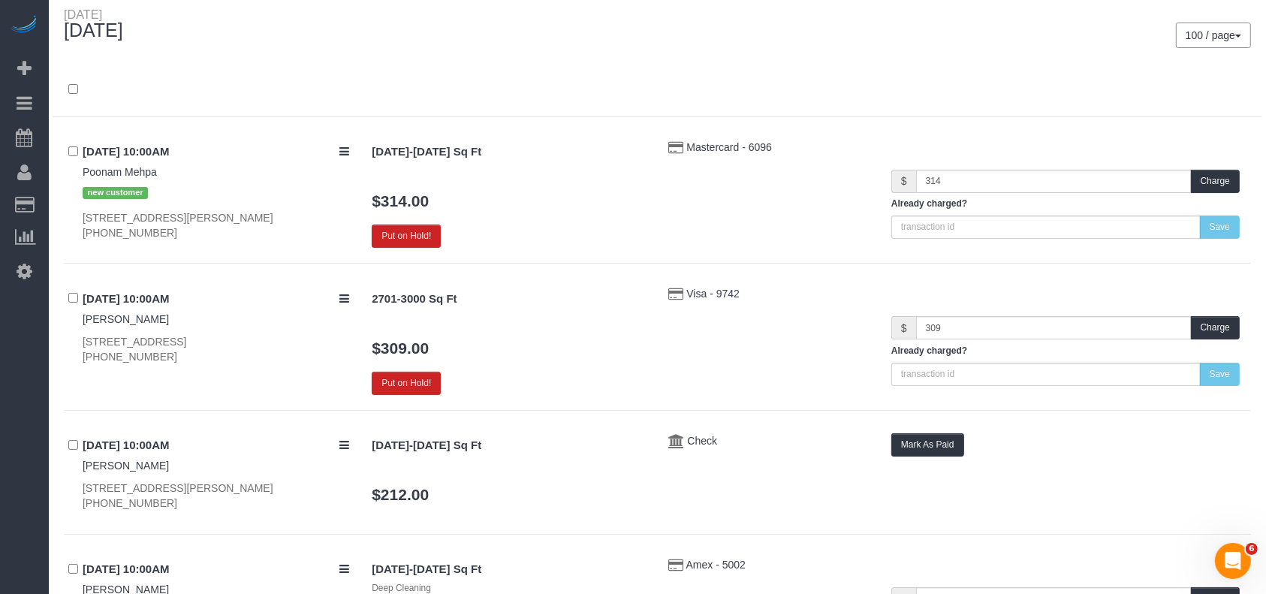
scroll to position [0, 0]
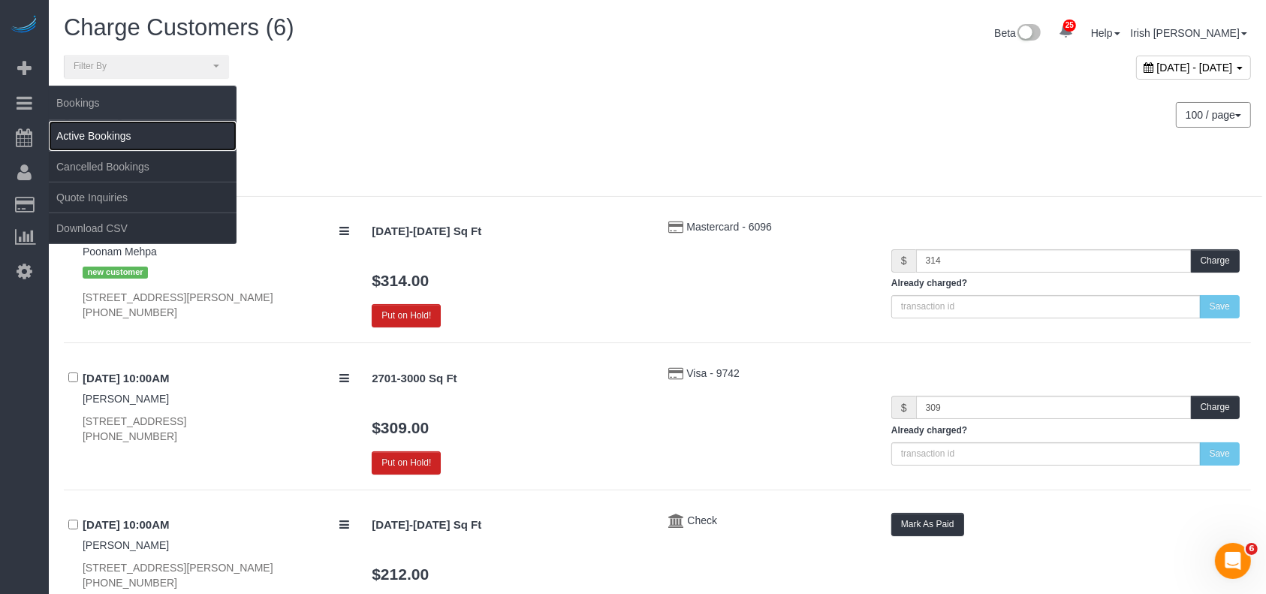
click at [97, 134] on link "Active Bookings" at bounding box center [143, 136] width 188 height 30
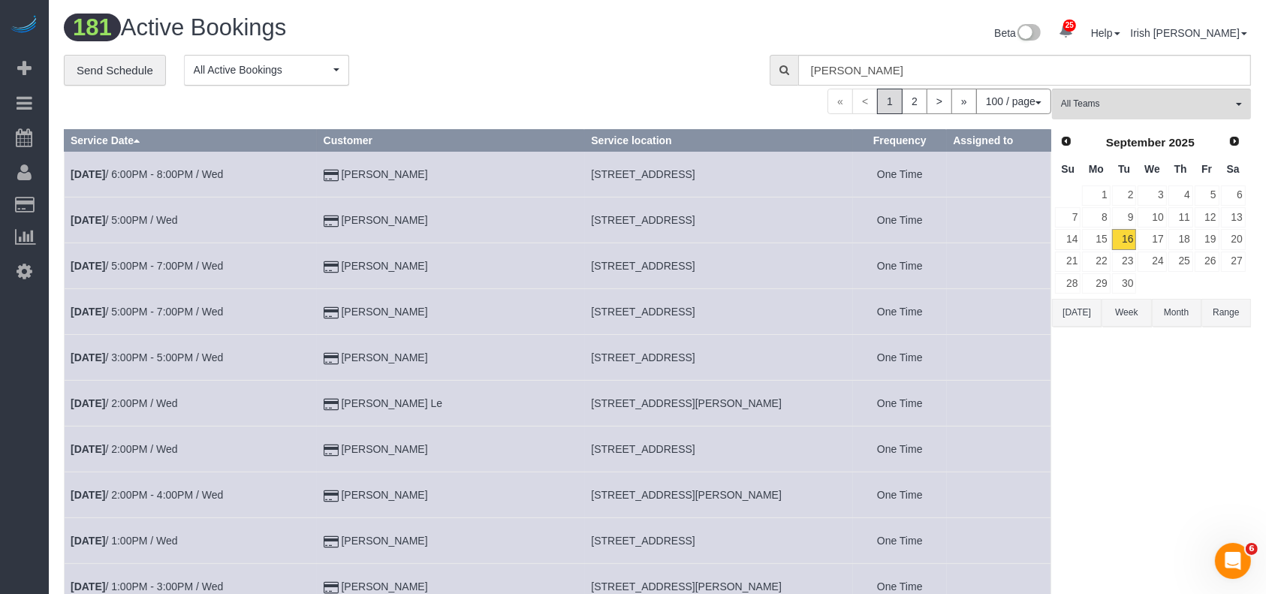
click at [1053, 303] on button "[DATE]" at bounding box center [1077, 313] width 50 height 28
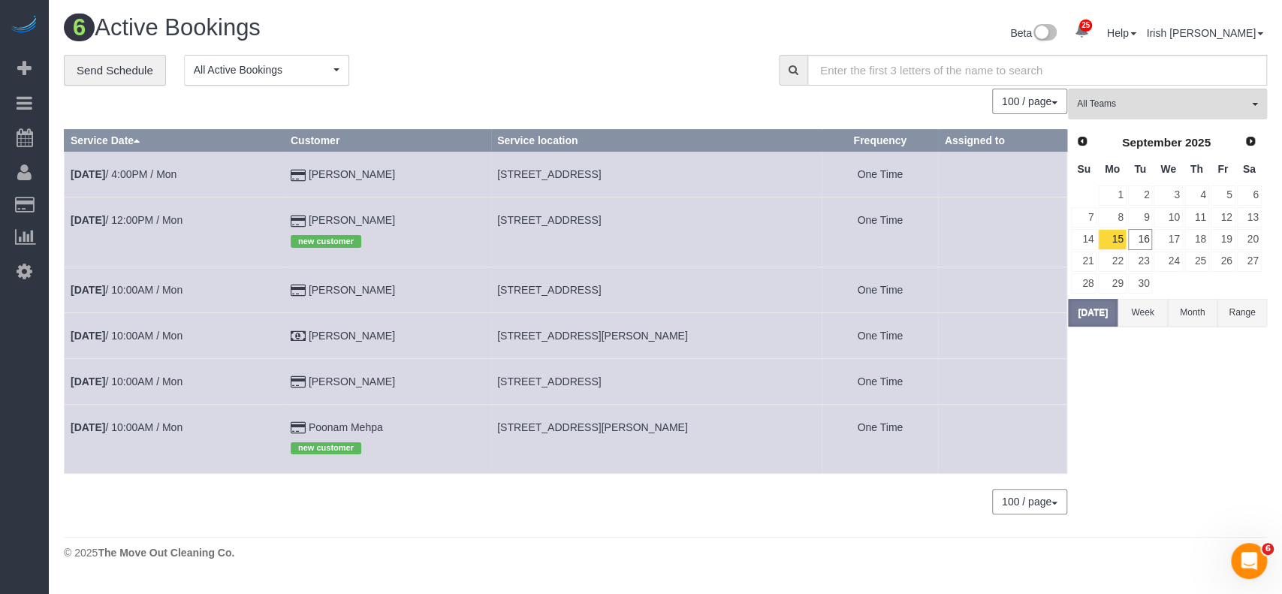
drag, startPoint x: 424, startPoint y: 172, endPoint x: 317, endPoint y: 170, distance: 107.4
click at [317, 170] on td "[PERSON_NAME]" at bounding box center [387, 175] width 206 height 46
copy td "[PERSON_NAME]"
click at [163, 169] on link "[DATE] 4:00PM / Mon" at bounding box center [124, 174] width 106 height 12
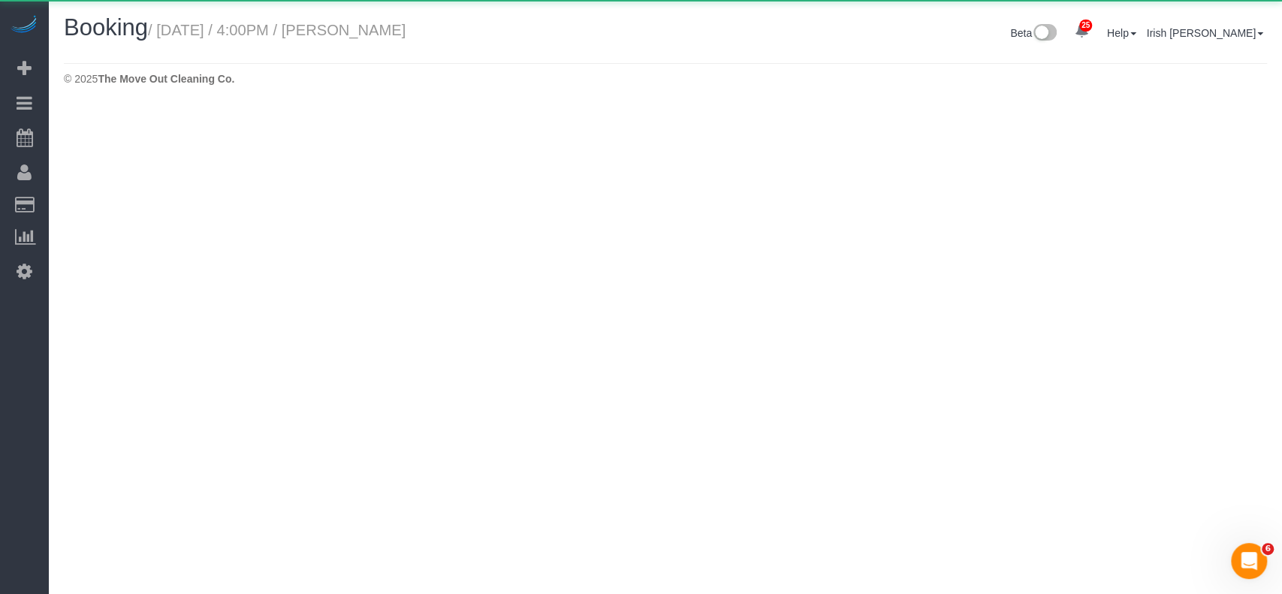
select select "[GEOGRAPHIC_DATA]"
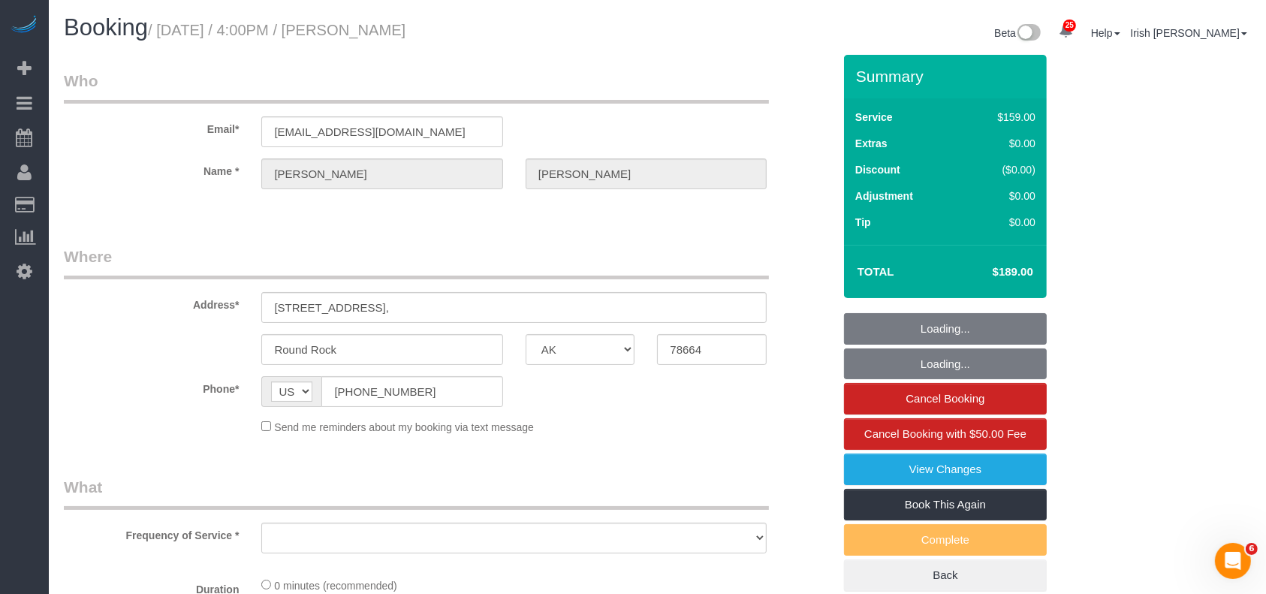
select select "string:fspay-c5861c44-40ec-410f-bcc3-72b633a4d535"
select select "object:19842"
select select "3"
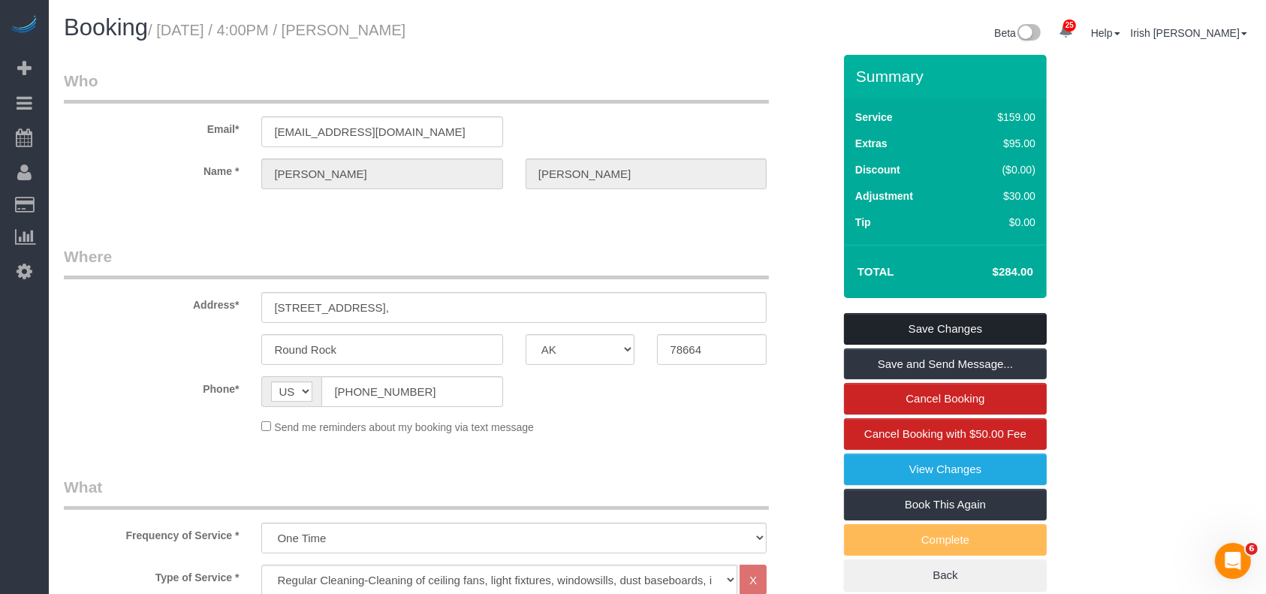
click at [986, 329] on link "Save Changes" at bounding box center [945, 329] width 203 height 32
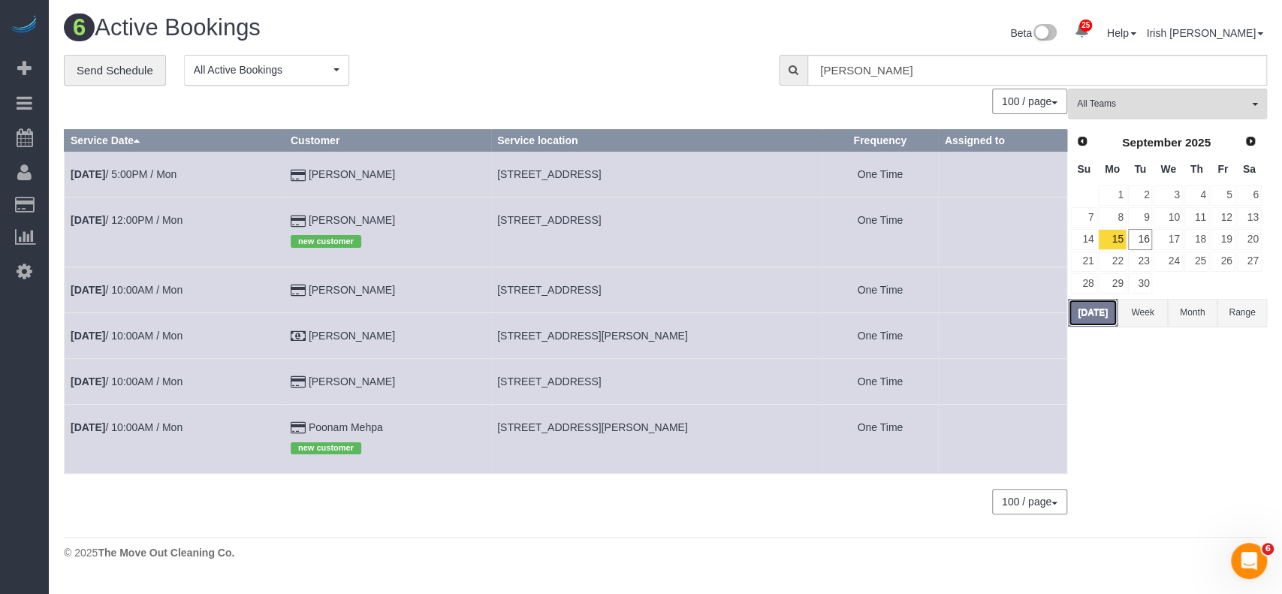
drag, startPoint x: 1077, startPoint y: 310, endPoint x: 1069, endPoint y: 309, distance: 7.5
click at [1077, 309] on button "[DATE]" at bounding box center [1093, 313] width 50 height 28
click at [586, 333] on span "[STREET_ADDRESS][PERSON_NAME]" at bounding box center [592, 336] width 191 height 12
click at [585, 333] on span "[STREET_ADDRESS][PERSON_NAME]" at bounding box center [592, 336] width 191 height 12
click at [583, 333] on span "[STREET_ADDRESS][PERSON_NAME]" at bounding box center [592, 336] width 191 height 12
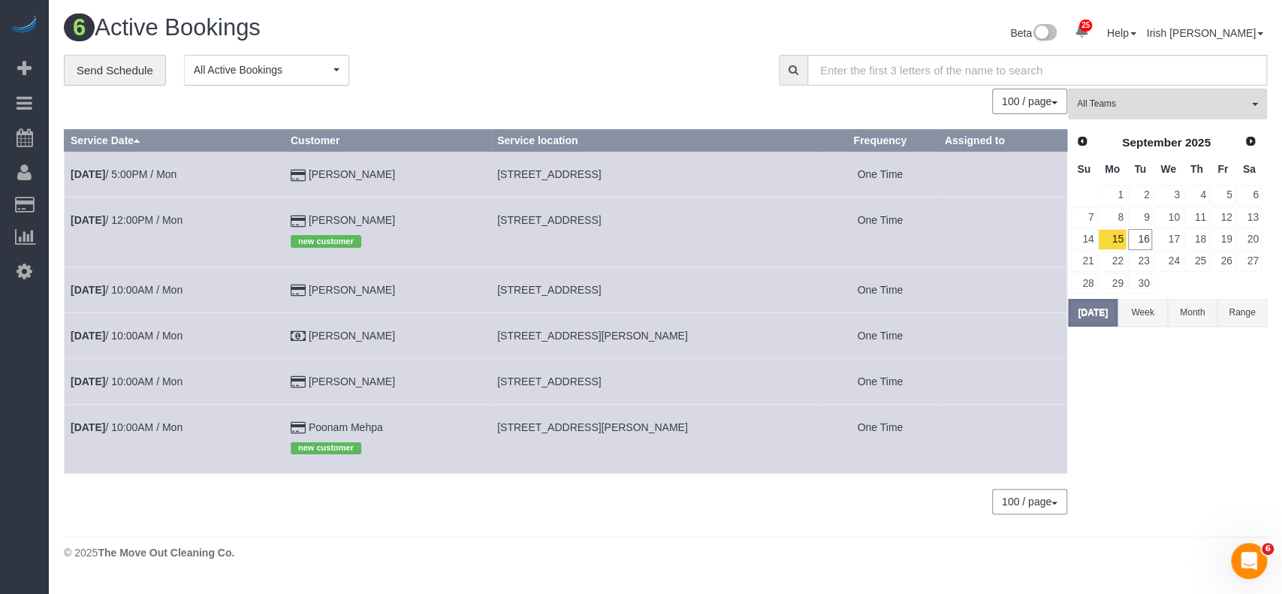
click at [582, 335] on span "[STREET_ADDRESS][PERSON_NAME]" at bounding box center [592, 336] width 191 height 12
copy tr "[STREET_ADDRESS][PERSON_NAME]"
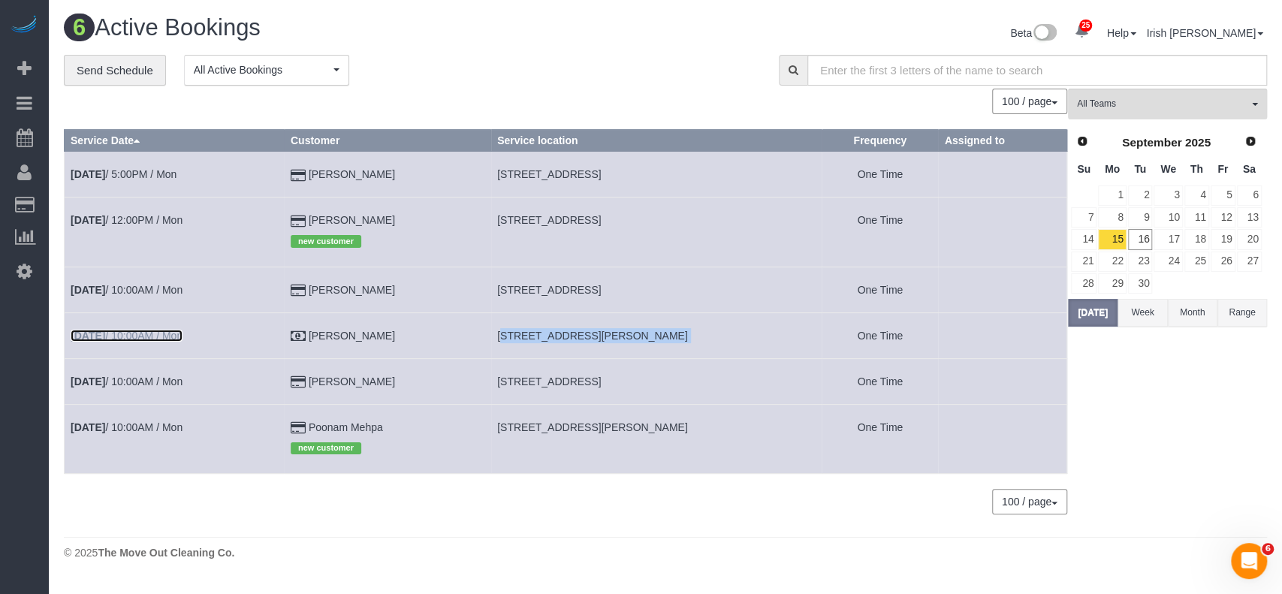
click at [155, 332] on link "[DATE] 10:00AM / Mon" at bounding box center [127, 336] width 112 height 12
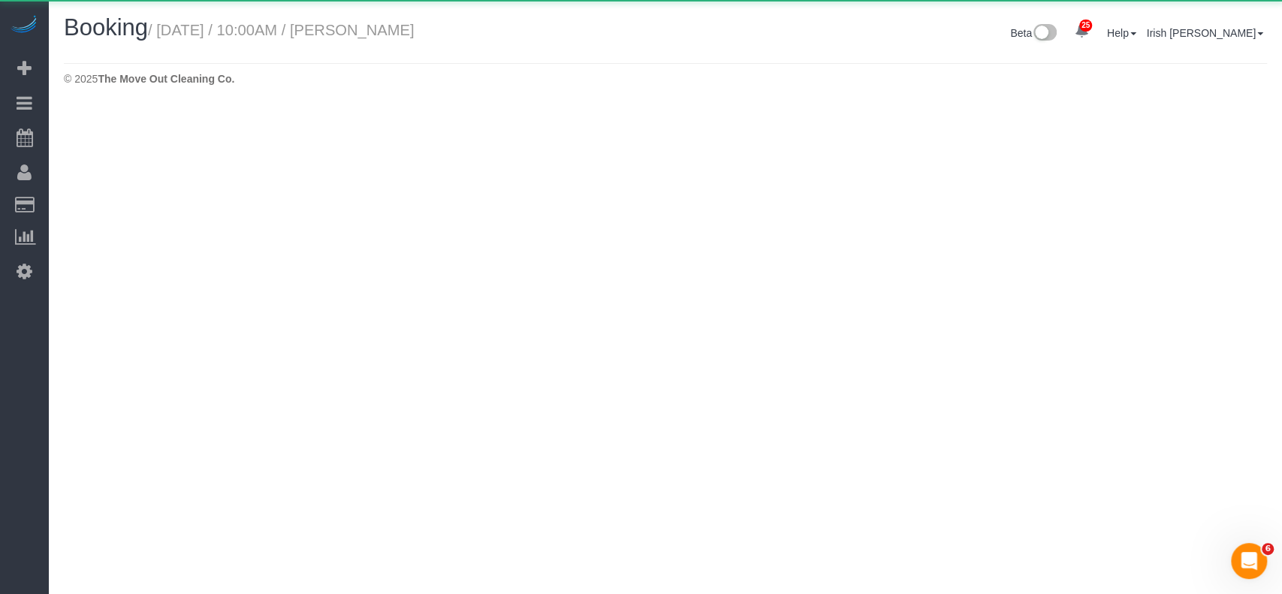
select select "[GEOGRAPHIC_DATA]"
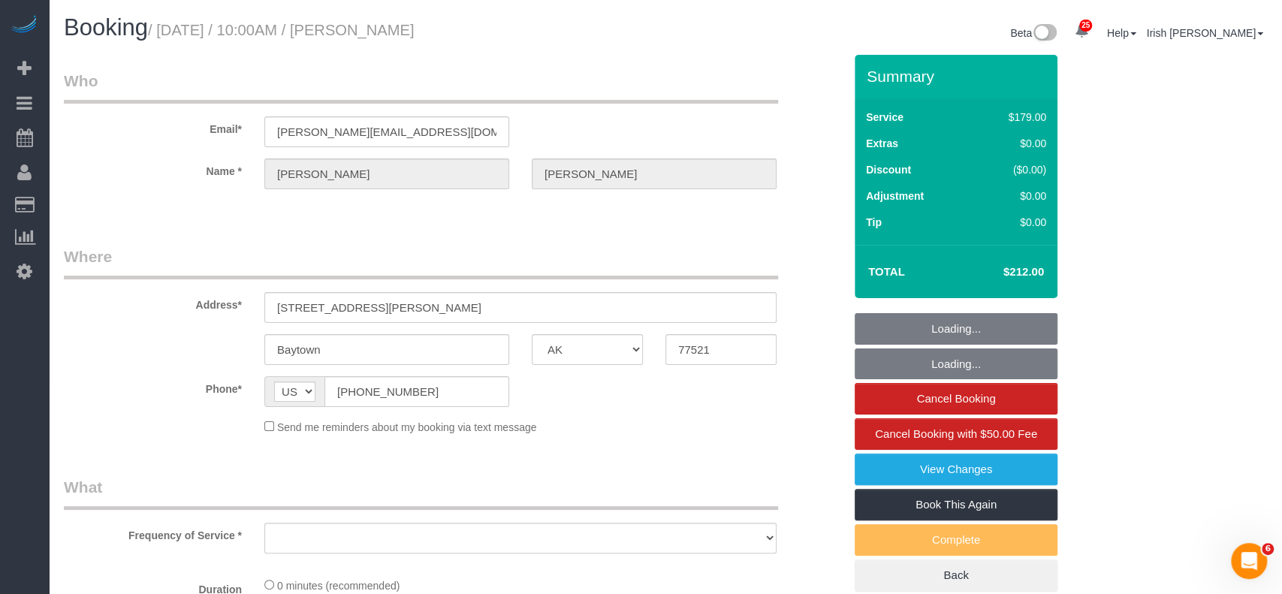
select select "object:20508"
select select "3"
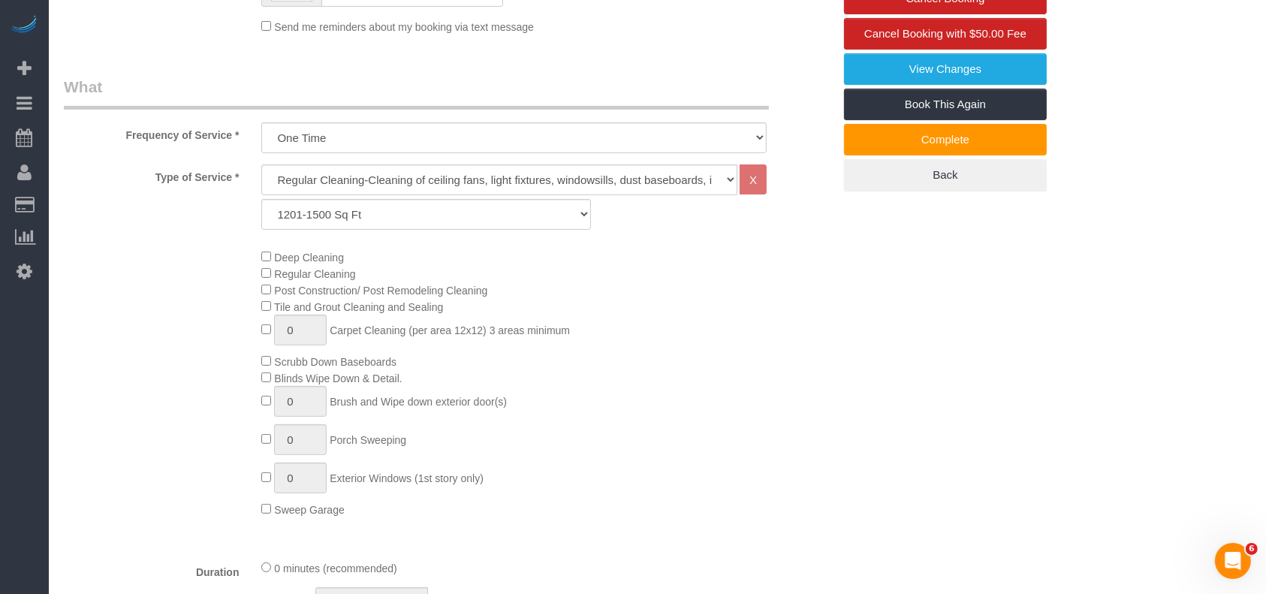
scroll to position [800, 0]
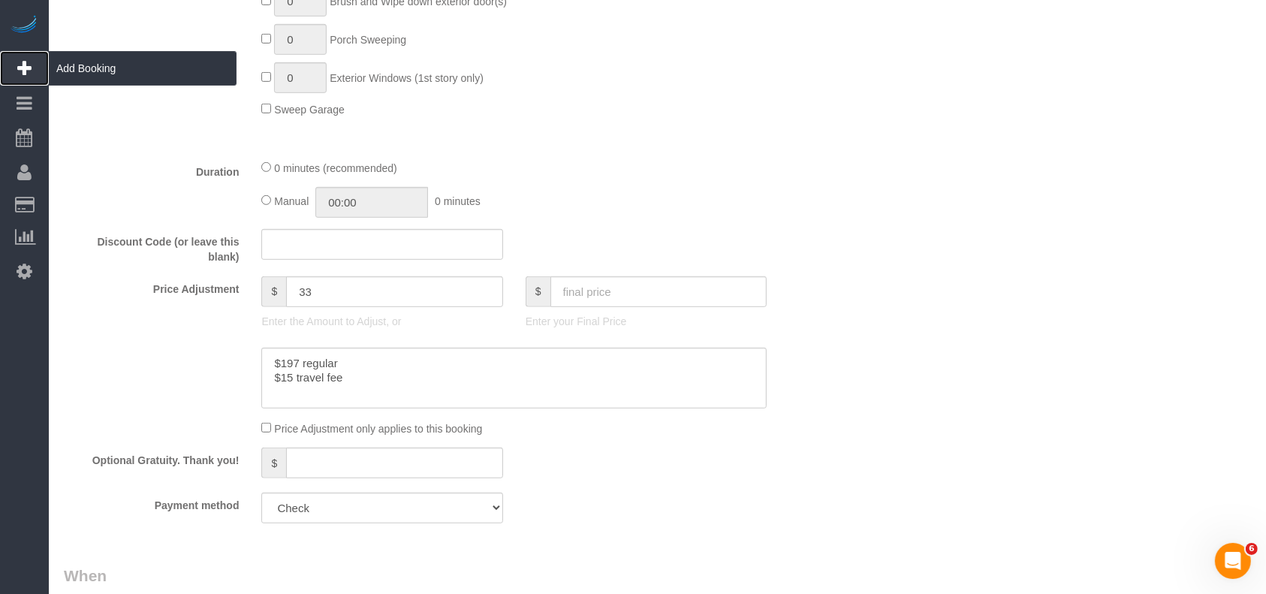
click at [76, 64] on span "Add Booking" at bounding box center [143, 68] width 188 height 35
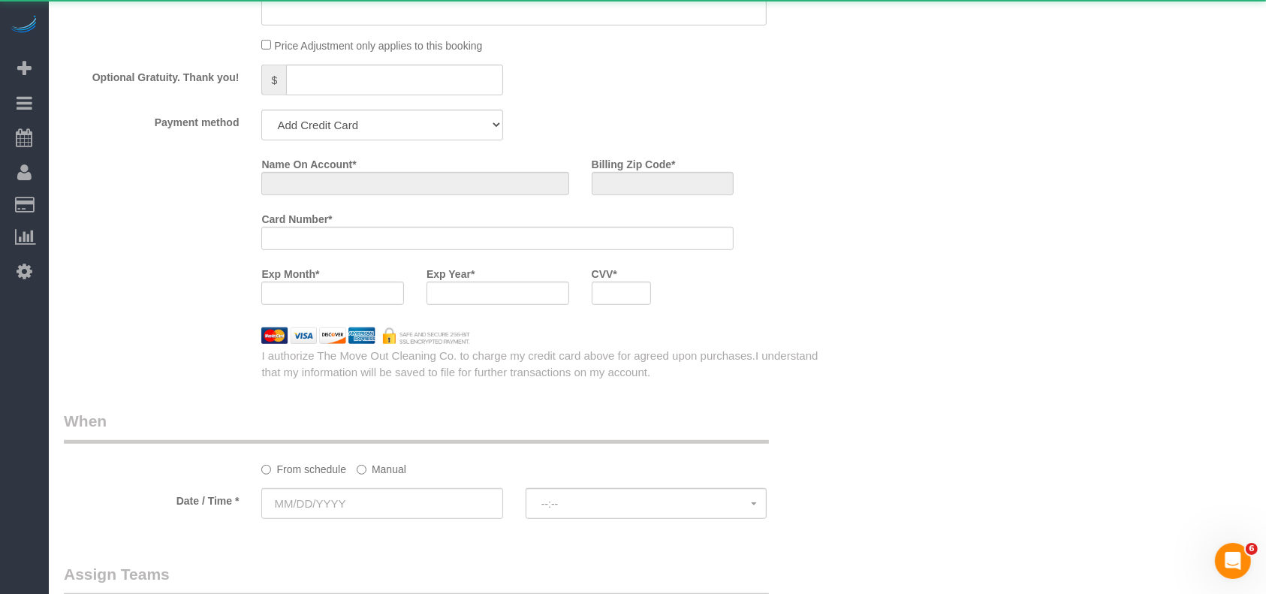
select select "3"
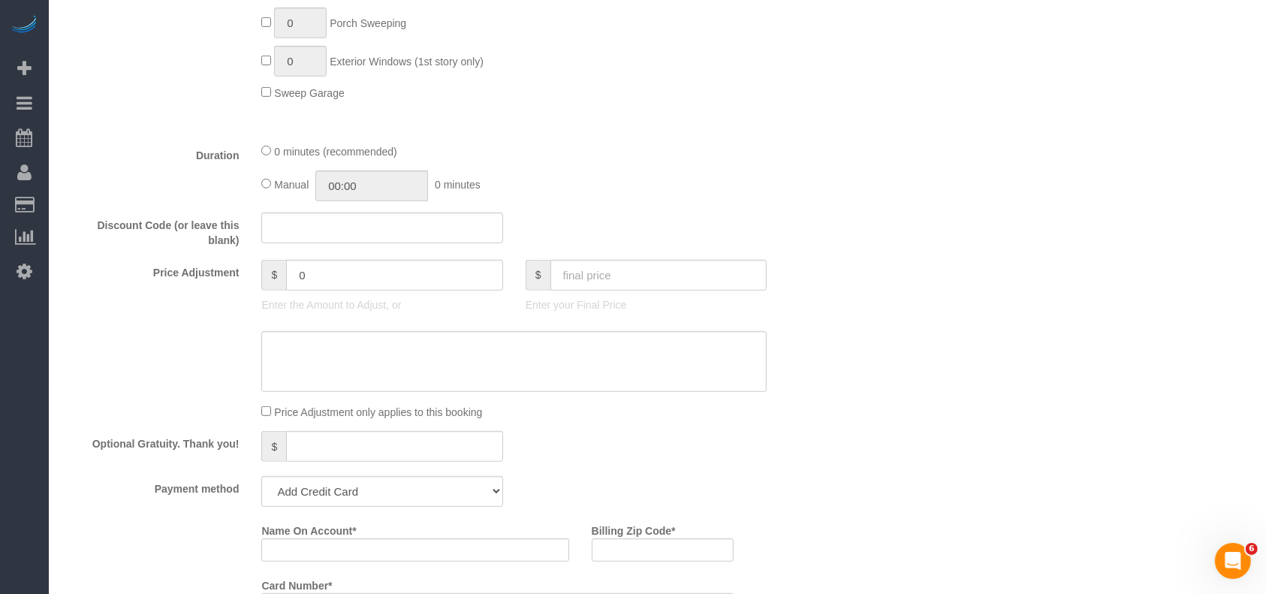
select select "object:20841"
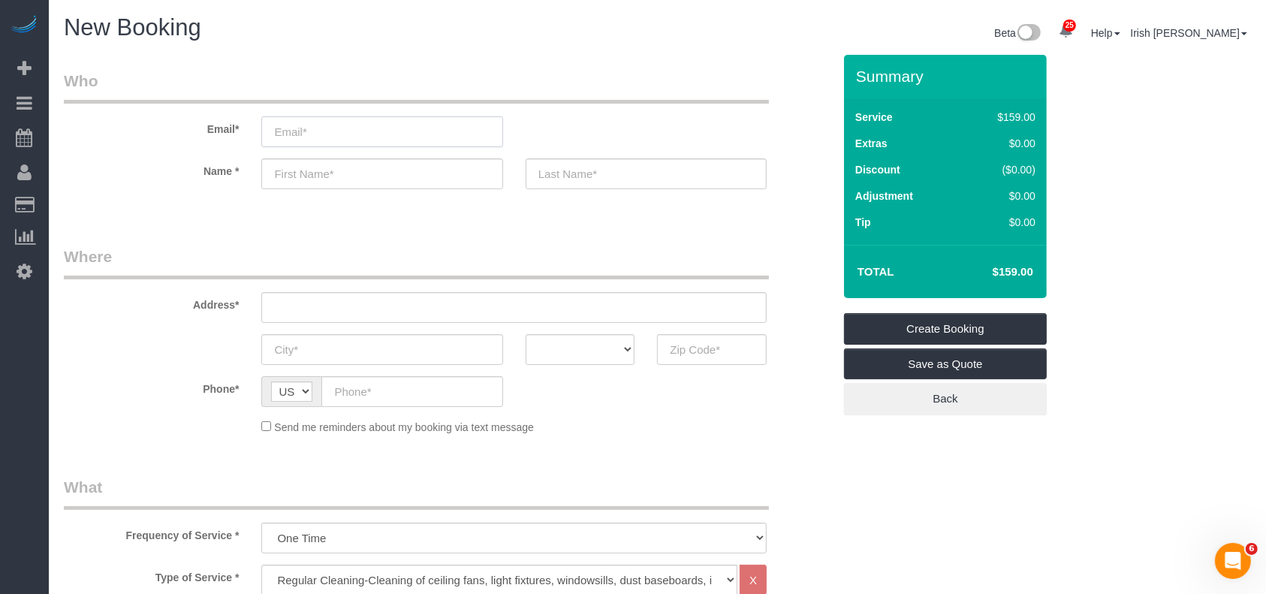
click at [357, 129] on input "email" at bounding box center [381, 131] width 241 height 31
paste input "[PERSON_NAME]"
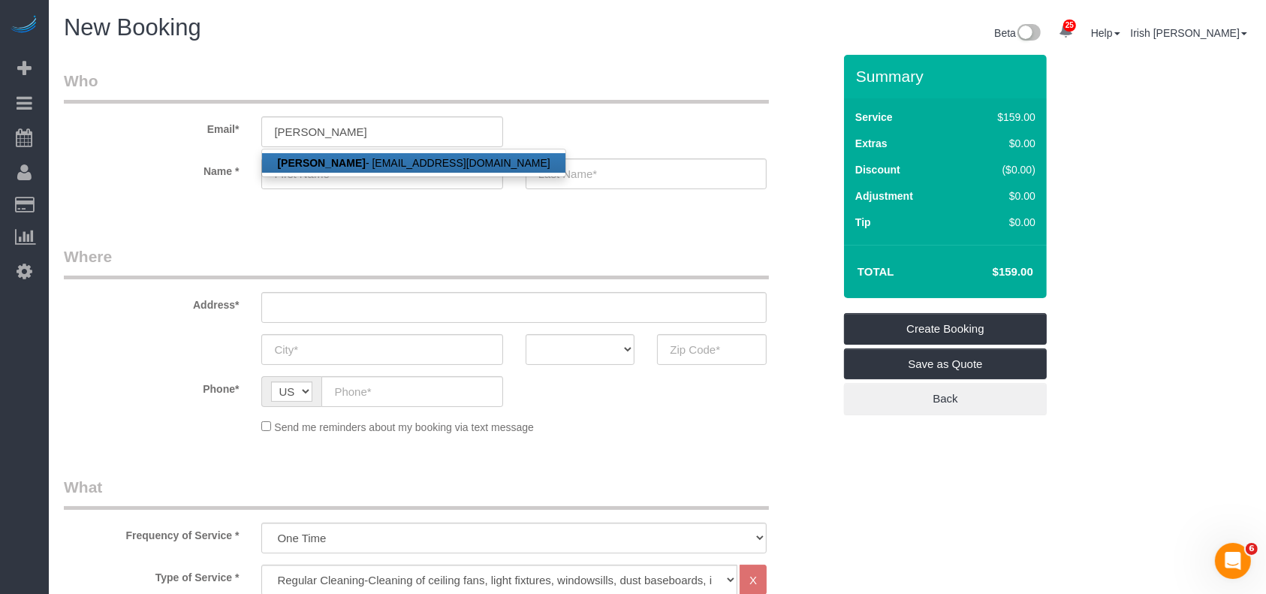
click at [365, 165] on strong "[PERSON_NAME]" at bounding box center [321, 163] width 88 height 12
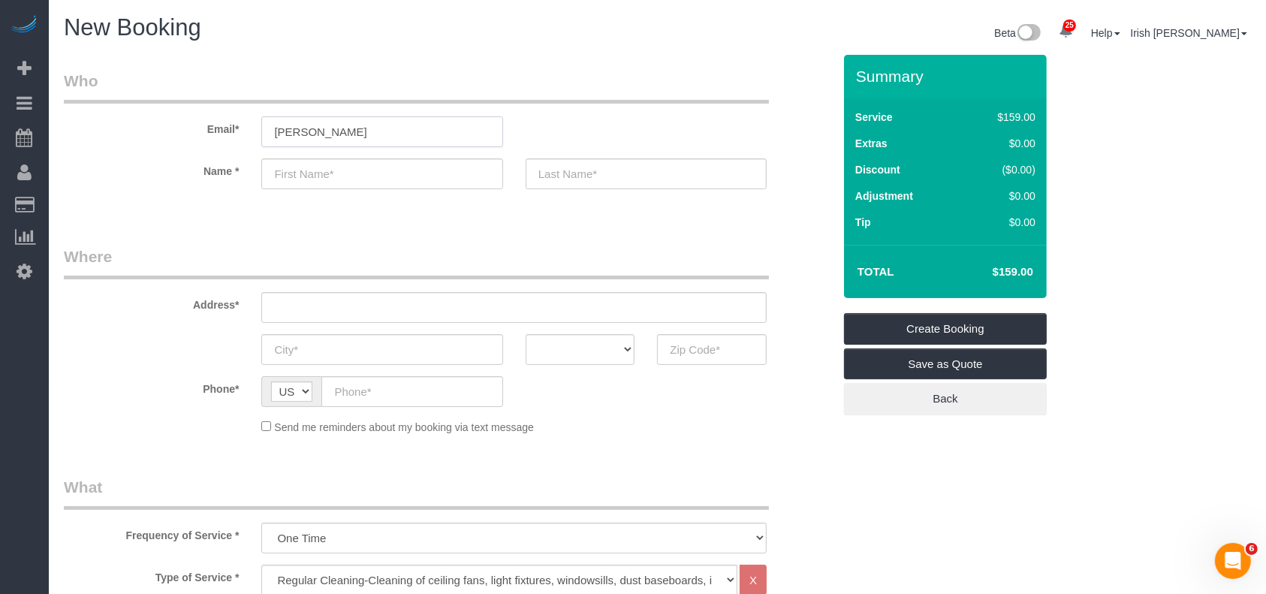
type input "[EMAIL_ADDRESS][DOMAIN_NAME]"
type input "[PERSON_NAME]"
type input "[PHONE_NUMBER]"
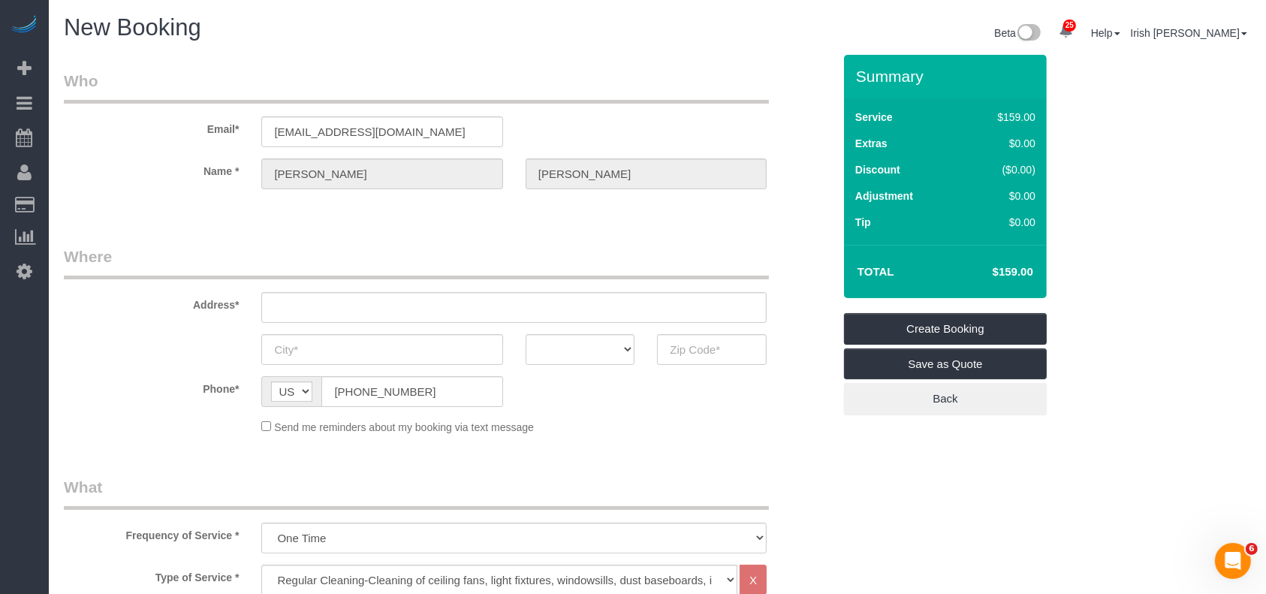
type input "[STREET_ADDRESS]"
type input "League City"
select select "[GEOGRAPHIC_DATA]"
type input "77573"
select select "string:fspay-e763038f-aa51-4b1e-89a8-9467c4bfda56"
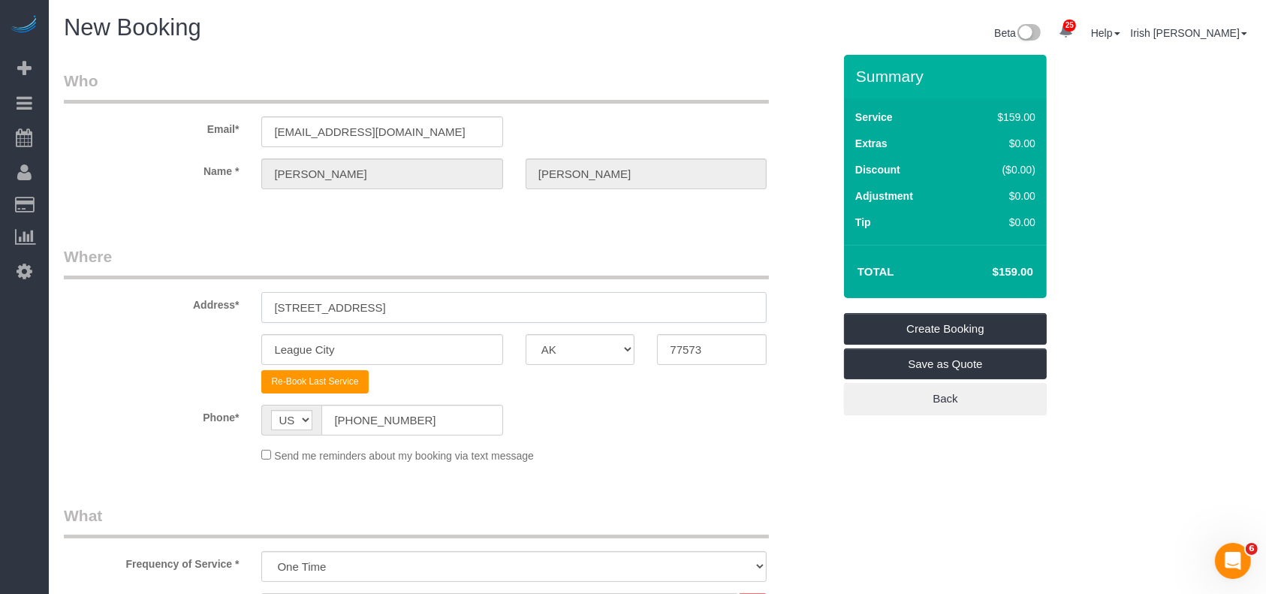
drag, startPoint x: 336, startPoint y: 314, endPoint x: 125, endPoint y: 317, distance: 211.0
click at [125, 317] on div "Address* [STREET_ADDRESS]" at bounding box center [448, 284] width 791 height 77
paste input "[STREET_ADDRESS]"
click at [426, 311] on input "[STREET_ADDRESS]" at bounding box center [513, 307] width 505 height 31
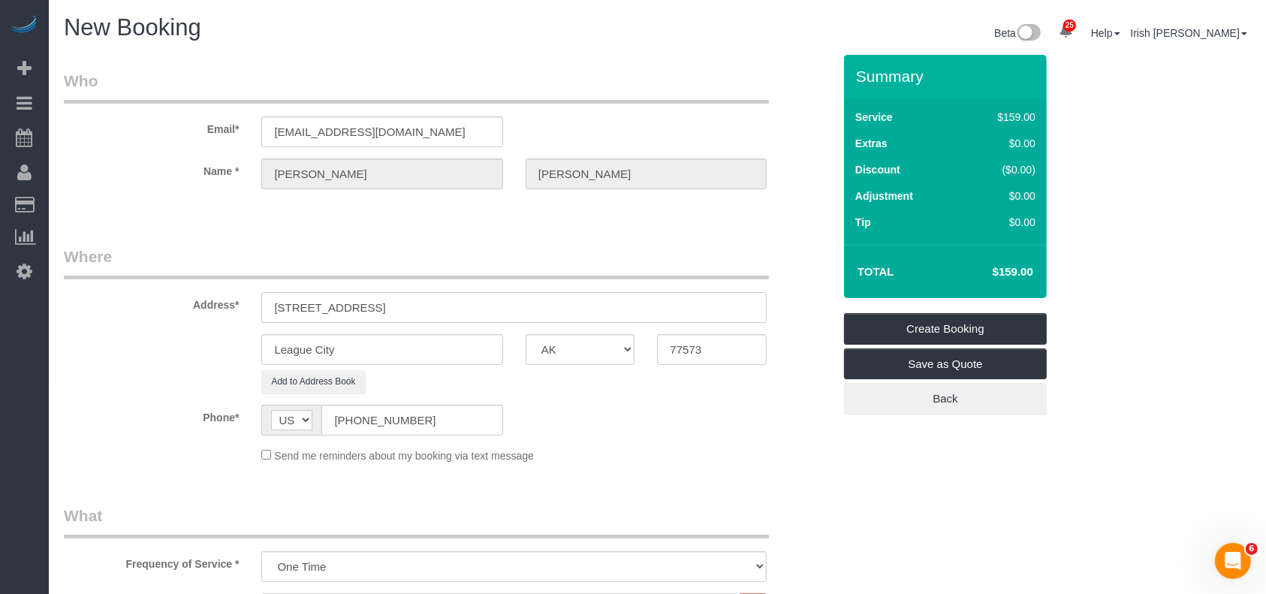
type input "[STREET_ADDRESS]"
drag, startPoint x: 411, startPoint y: 344, endPoint x: 205, endPoint y: 318, distance: 207.4
click at [128, 320] on sui-booking-address "Address* [STREET_ADDRESS] League City AK AL AR AZ CA CO CT DC DE [GEOGRAPHIC_DA…" at bounding box center [448, 320] width 769 height 148
paste input "Friendswood"
type input "Friendswood"
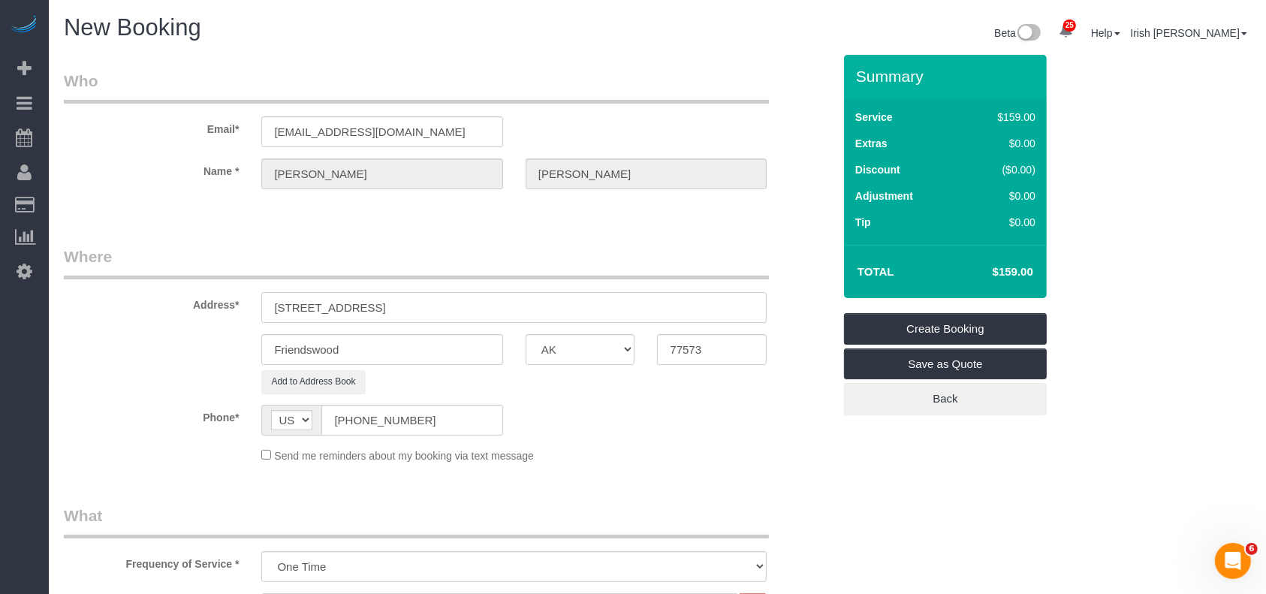
click at [532, 304] on input "[STREET_ADDRESS]" at bounding box center [513, 307] width 505 height 31
click at [530, 304] on input "[STREET_ADDRESS]" at bounding box center [513, 307] width 505 height 31
drag, startPoint x: 728, startPoint y: 355, endPoint x: 592, endPoint y: 351, distance: 135.2
click at [595, 351] on div "Friendswood AK AL AR AZ CA CO CT DC DE [GEOGRAPHIC_DATA] [GEOGRAPHIC_DATA] HI I…" at bounding box center [448, 349] width 791 height 31
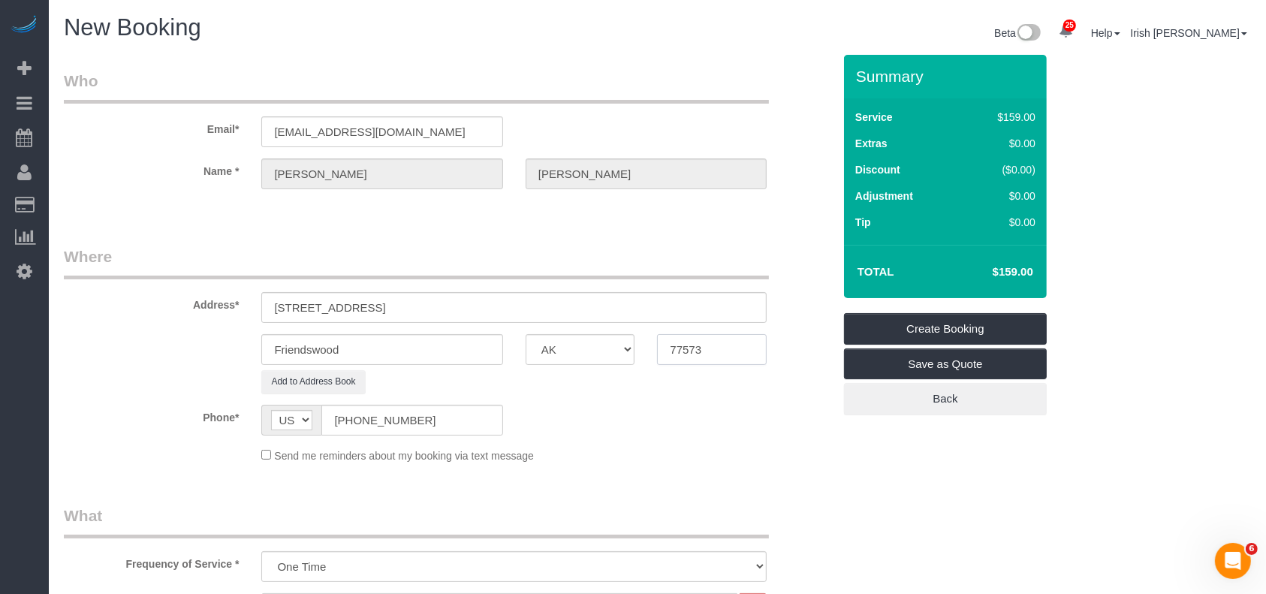
paste input "46"
type input "77546"
drag, startPoint x: 520, startPoint y: 309, endPoint x: 414, endPoint y: 307, distance: 105.9
click at [414, 307] on input "[STREET_ADDRESS]" at bounding box center [513, 307] width 505 height 31
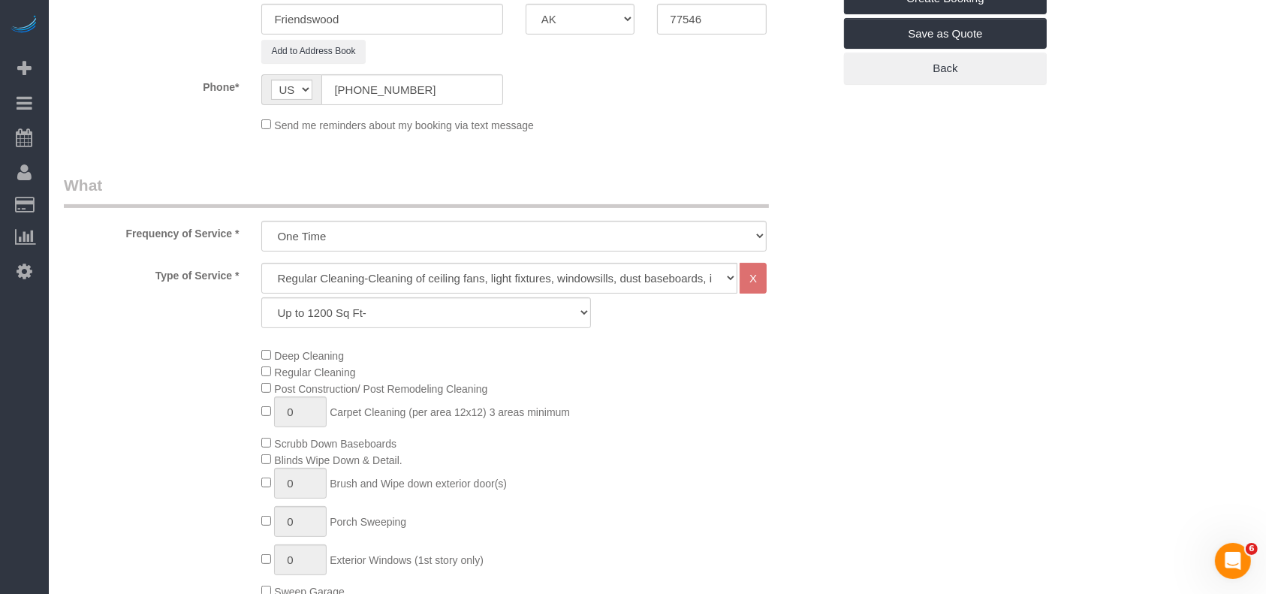
scroll to position [400, 0]
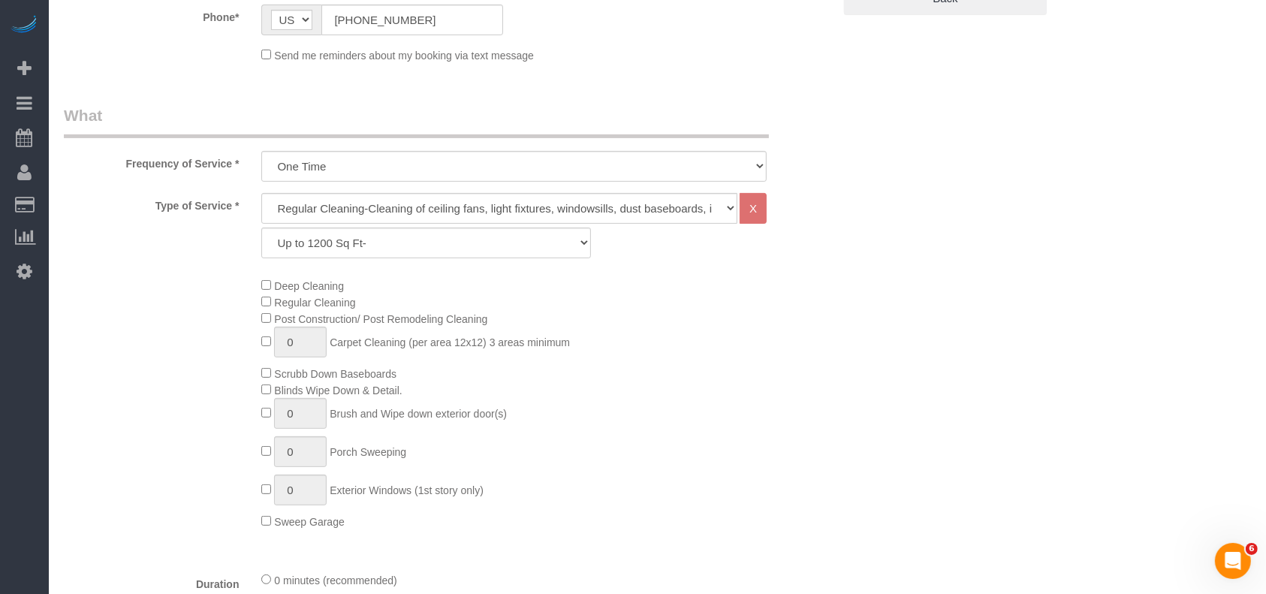
type input "[STREET_ADDRESS]"
click at [416, 243] on select "Up to 1200 Sq Ft- [DATE]-[DATE] Sq Ft [DATE]-[DATE] Sq Ft [DATE]-[DATE] Sq Ft […" at bounding box center [425, 242] width 329 height 31
select select "62"
click at [261, 227] on select "Up to 1200 Sq Ft- [DATE]-[DATE] Sq Ft [DATE]-[DATE] Sq Ft [DATE]-[DATE] Sq Ft […" at bounding box center [425, 242] width 329 height 31
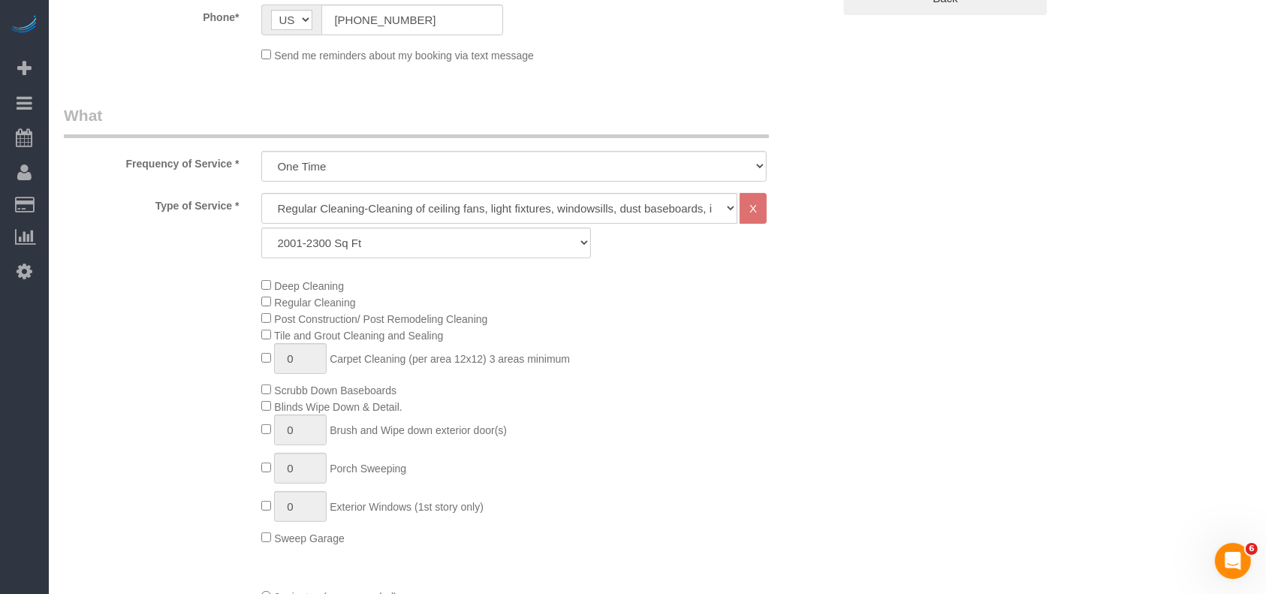
click at [688, 372] on div "Deep Cleaning Regular Cleaning Post Construction/ Post Remodeling Cleaning Tile…" at bounding box center [546, 411] width 593 height 269
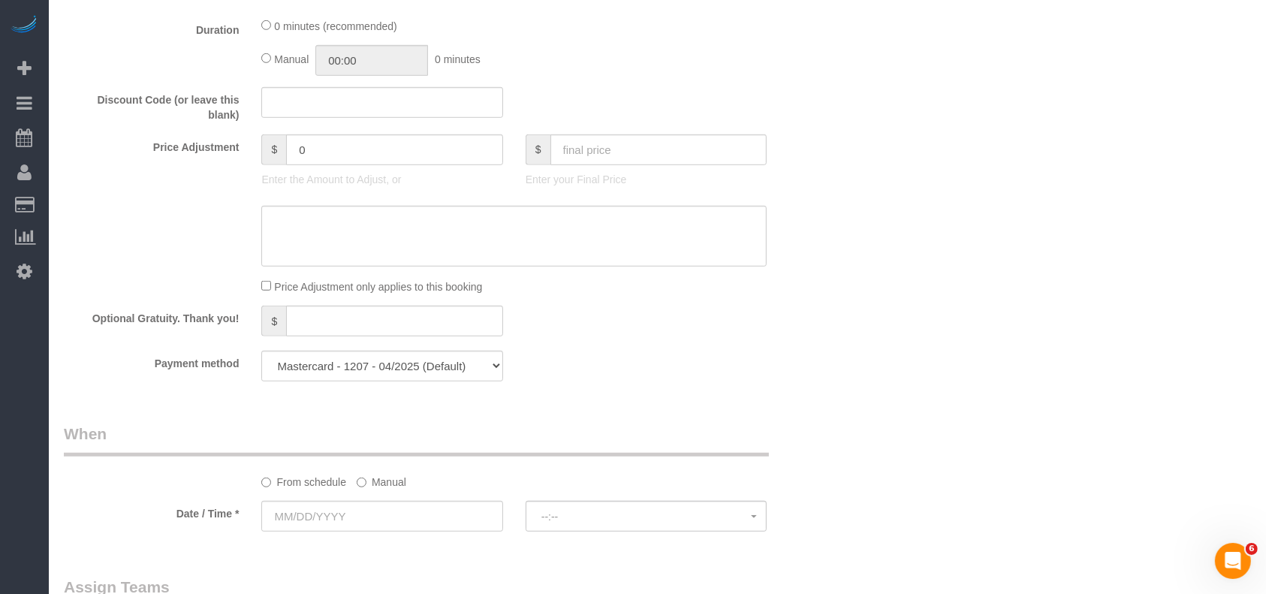
scroll to position [1101, 0]
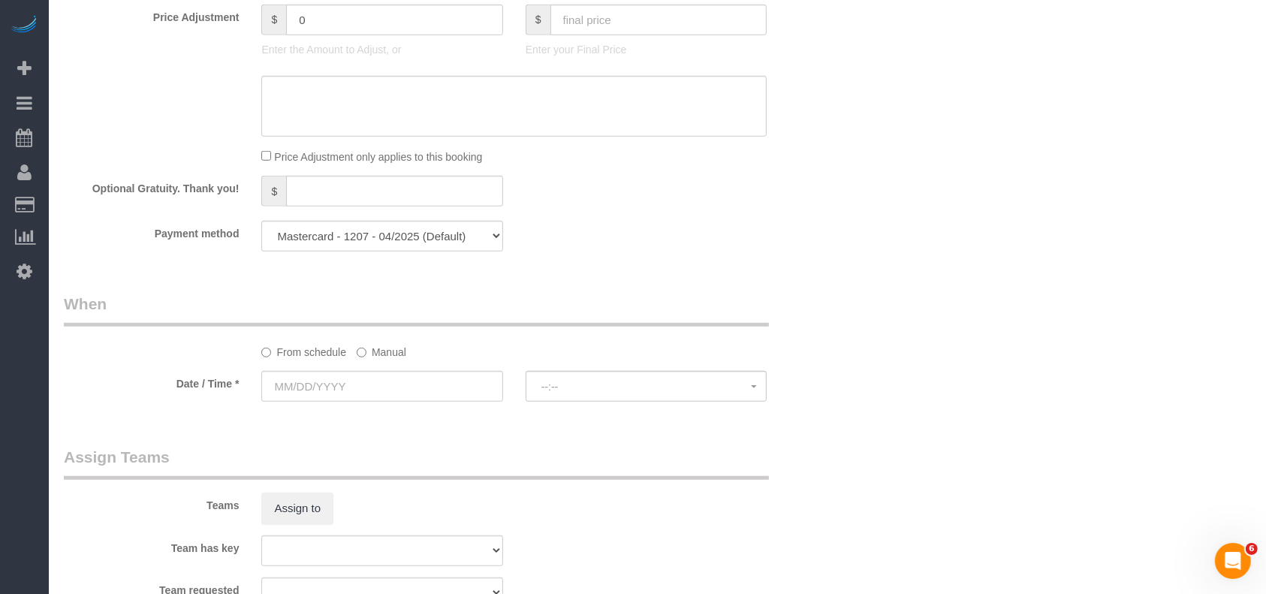
click at [388, 354] on label "Manual" at bounding box center [382, 349] width 50 height 20
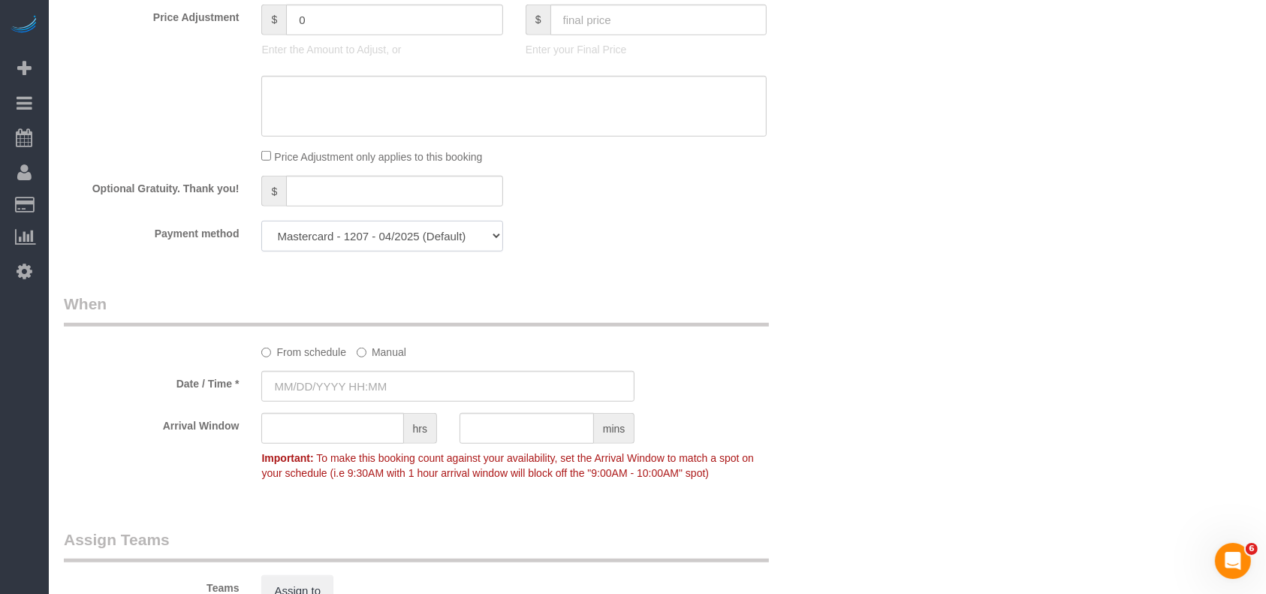
click at [393, 237] on select "Mastercard - 1207 - 04/2025 (Default) Add Credit Card ─────────────── Cash Chec…" at bounding box center [381, 236] width 241 height 31
type input "[DATE] 8:00AM"
click at [373, 390] on input "[DATE] 8:00AM" at bounding box center [447, 386] width 373 height 31
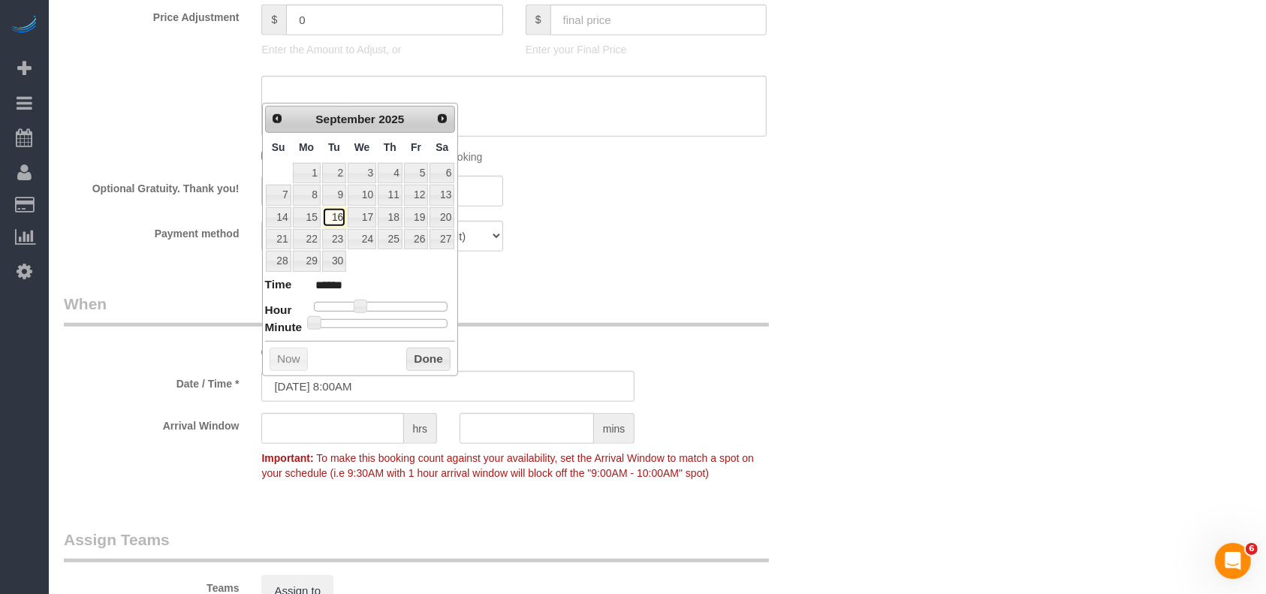
click at [329, 215] on link "16" at bounding box center [334, 217] width 24 height 20
click at [411, 342] on div "Prev Next [DATE] Su Mo Tu We Th Fr Sa 1 2 3 4 5 6 7 8 9 10 11 12 13 14 15 16 17…" at bounding box center [360, 239] width 197 height 273
click at [424, 362] on button "Done" at bounding box center [428, 360] width 44 height 24
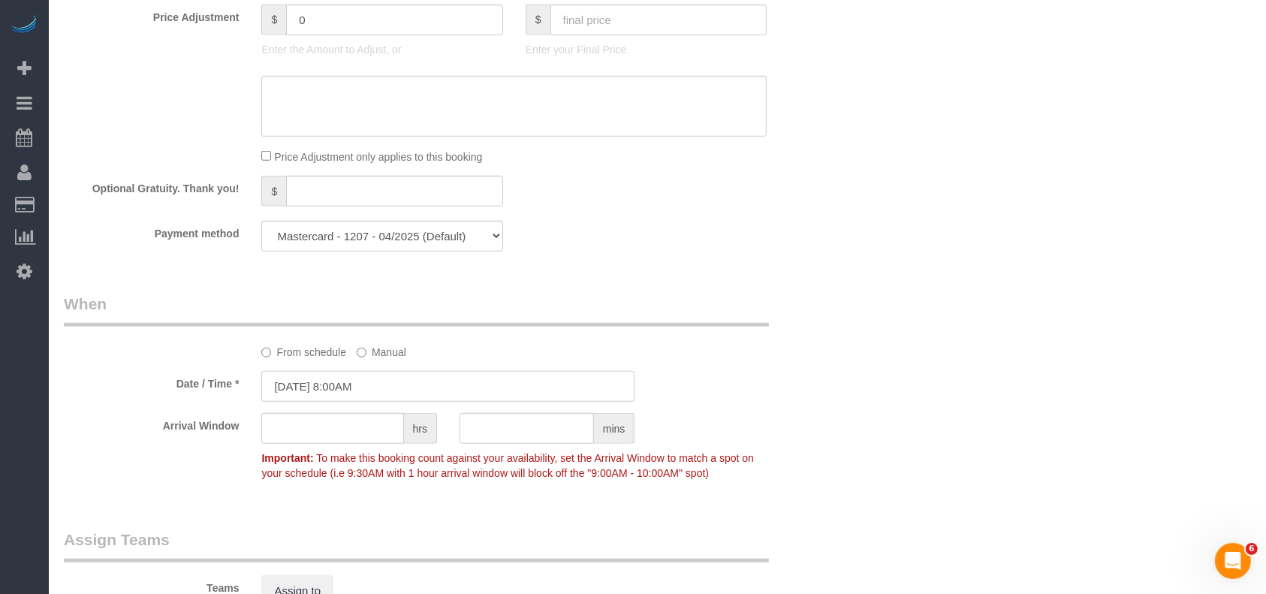
click at [340, 382] on input "[DATE] 8:00AM" at bounding box center [447, 386] width 373 height 31
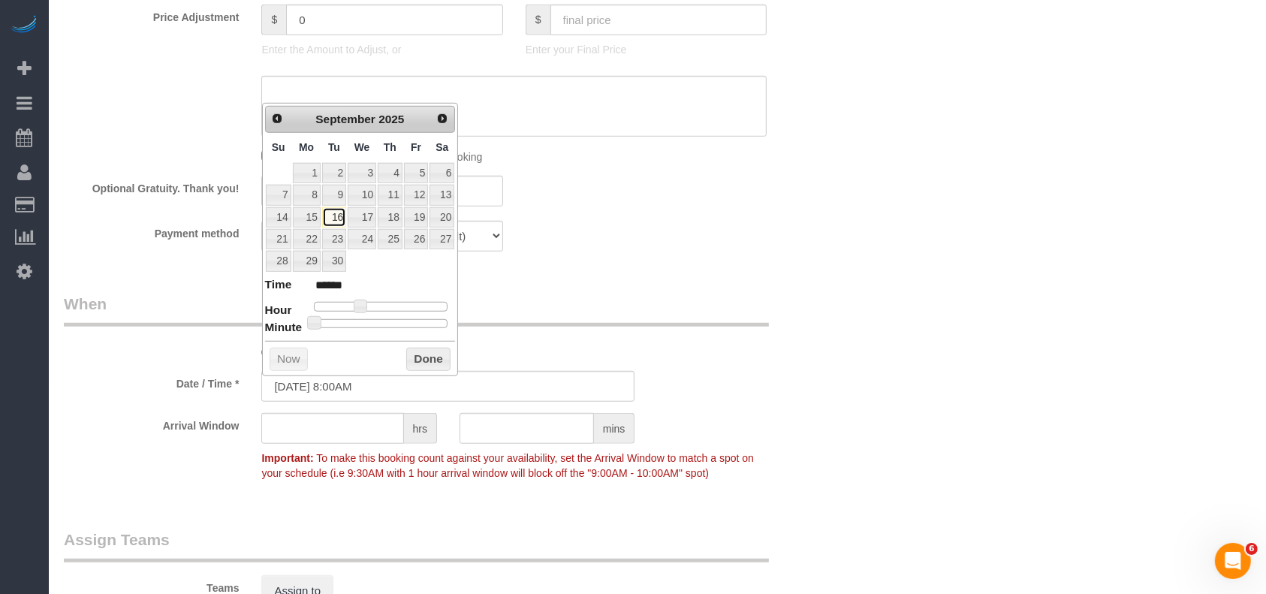
click at [333, 209] on link "16" at bounding box center [334, 217] width 24 height 20
click at [427, 357] on button "Done" at bounding box center [428, 360] width 44 height 24
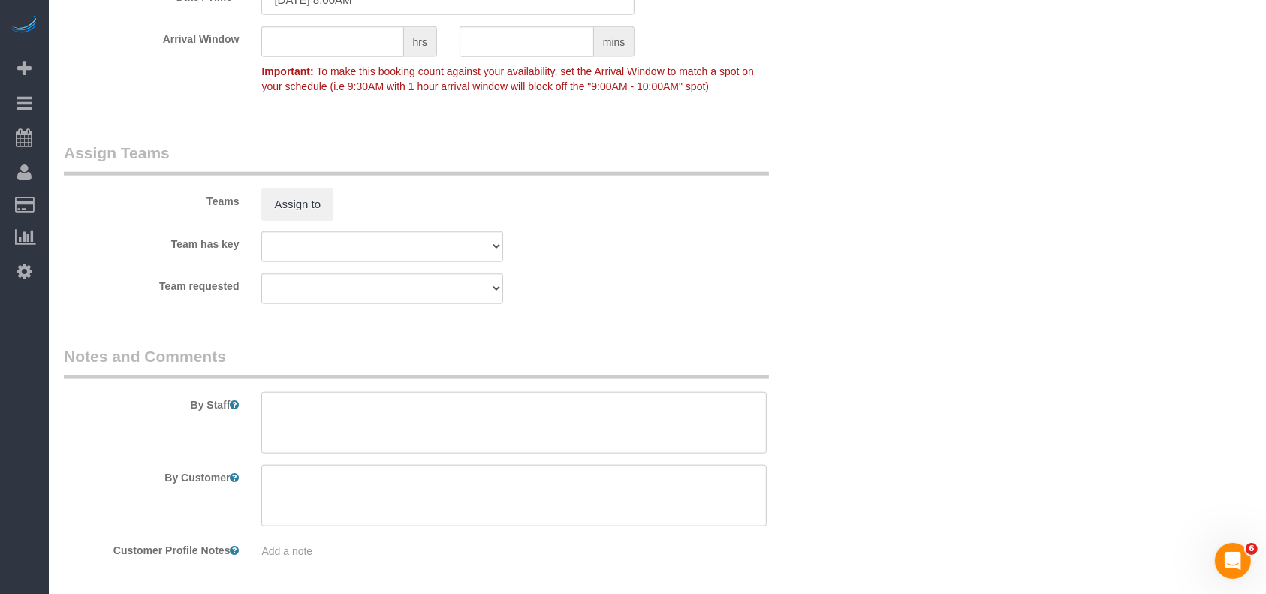
scroll to position [1548, 0]
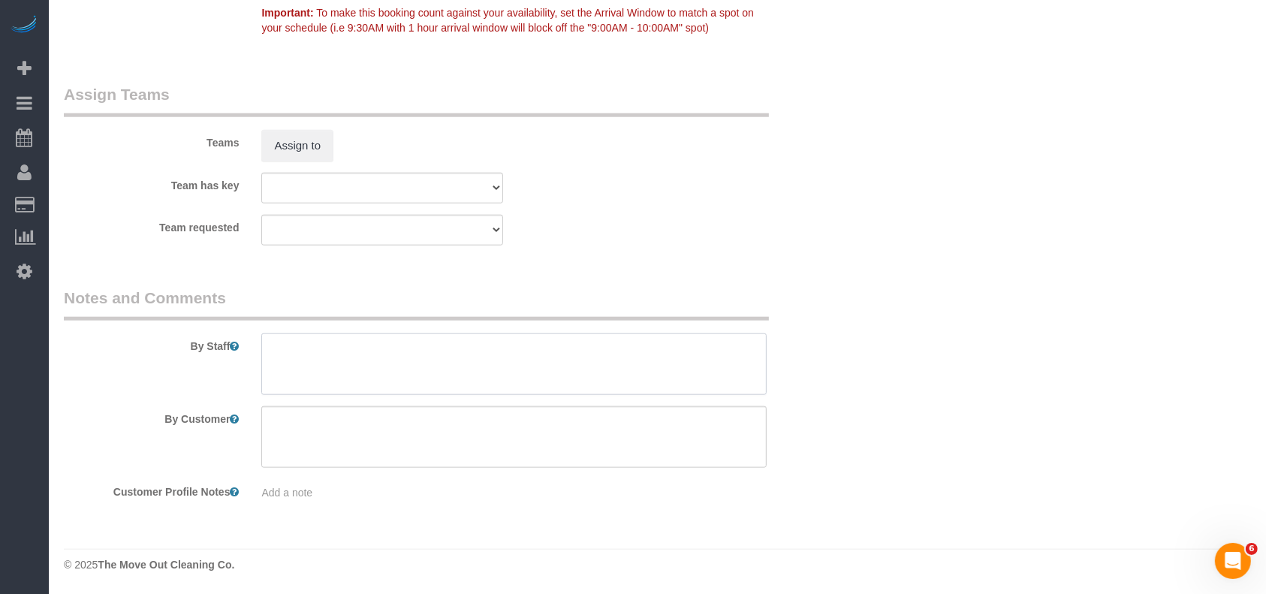
click at [421, 365] on textarea at bounding box center [513, 364] width 505 height 62
paste textarea "Door code is 5029"
type textarea "Door code is 5029"
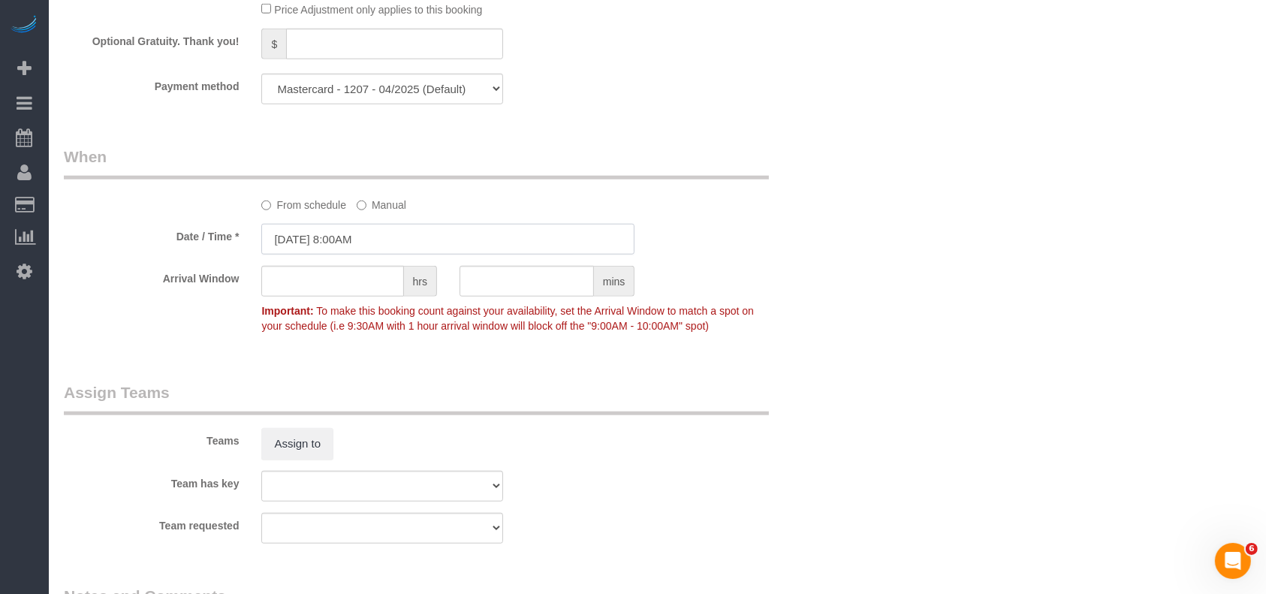
click at [357, 243] on input "[DATE] 8:00AM" at bounding box center [447, 239] width 373 height 31
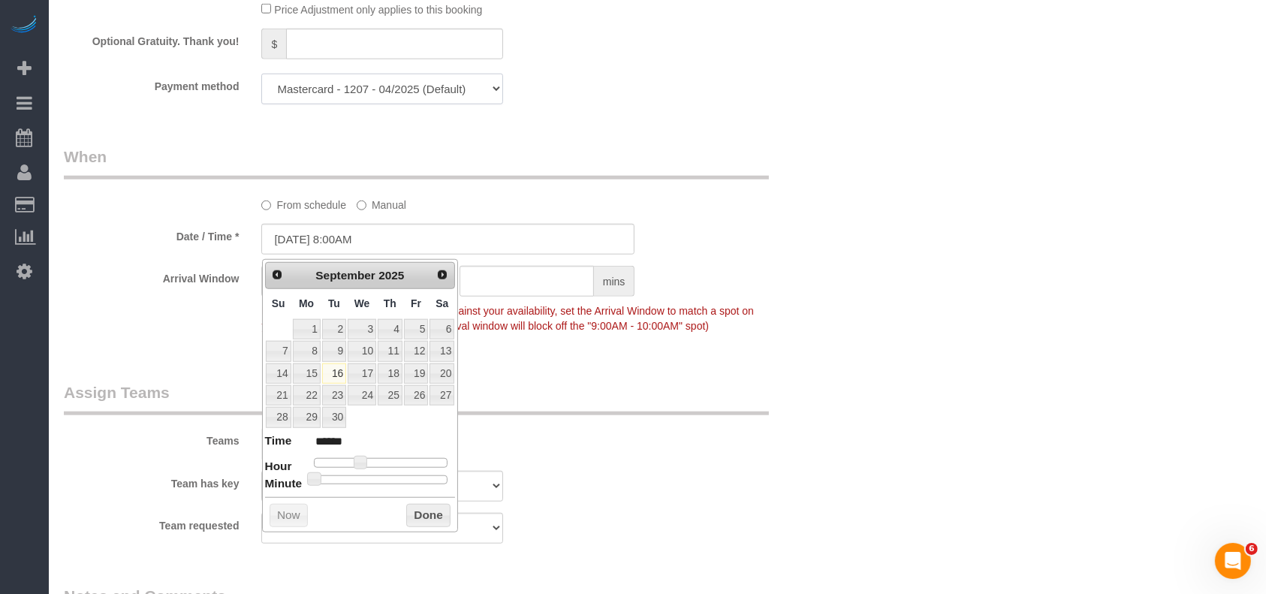
click at [318, 89] on select "Mastercard - 1207 - 04/2025 (Default) Add Credit Card ─────────────── Cash Chec…" at bounding box center [381, 89] width 241 height 31
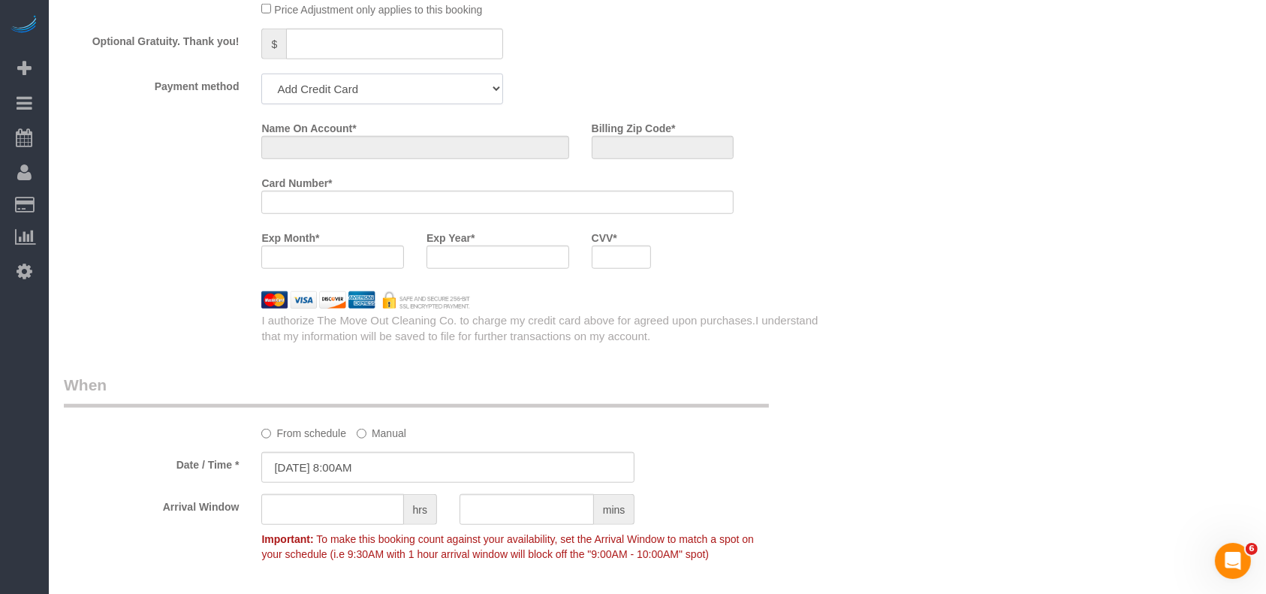
scroll to position [1476, 0]
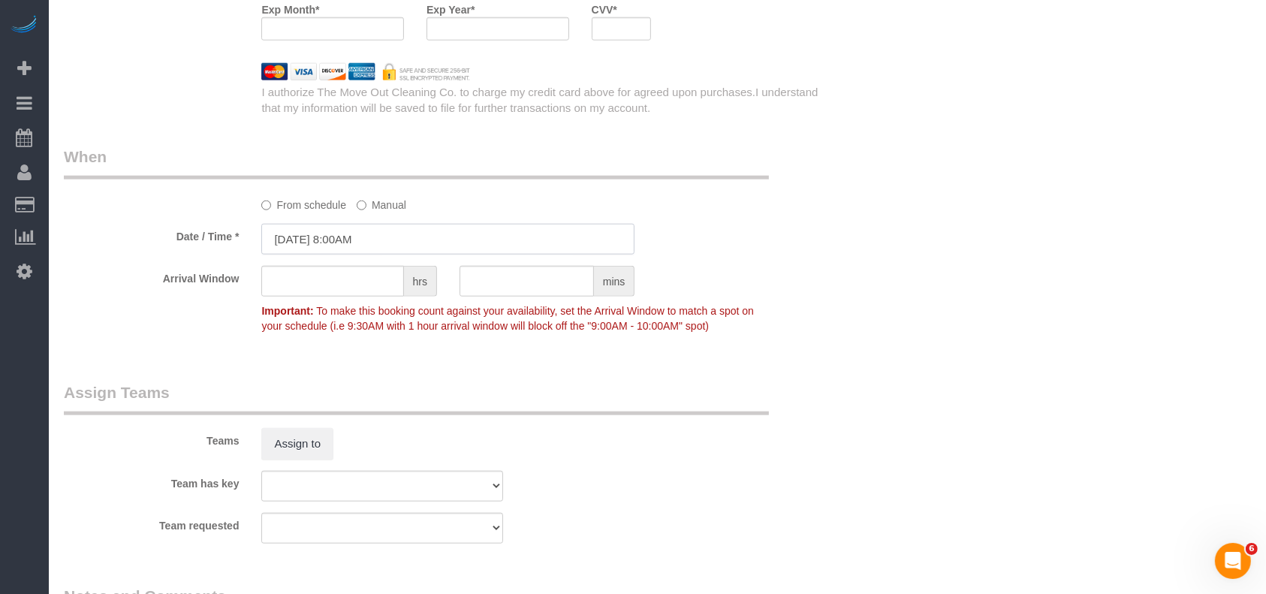
click at [324, 243] on input "[DATE] 8:00AM" at bounding box center [447, 239] width 373 height 31
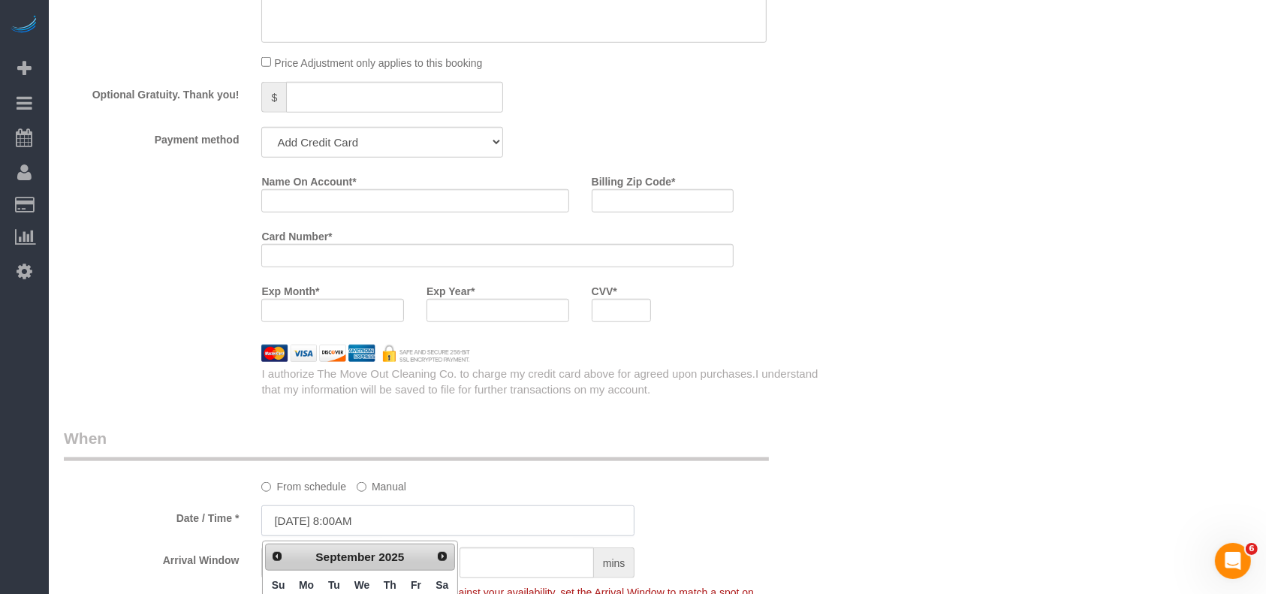
scroll to position [1176, 0]
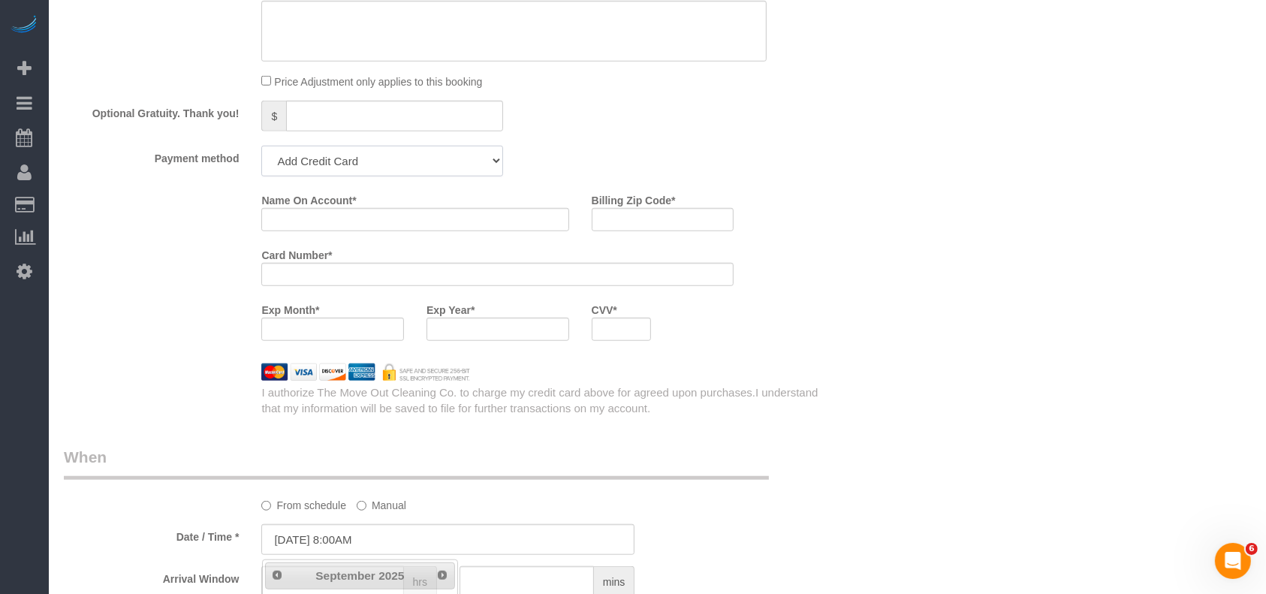
click at [393, 167] on select "Mastercard - 1207 - 04/2025 (Default) Add Credit Card ─────────────── Cash Chec…" at bounding box center [381, 161] width 241 height 31
click at [261, 150] on select "Mastercard - 1207 - 04/2025 (Default) Add Credit Card ─────────────── Cash Chec…" at bounding box center [381, 161] width 241 height 31
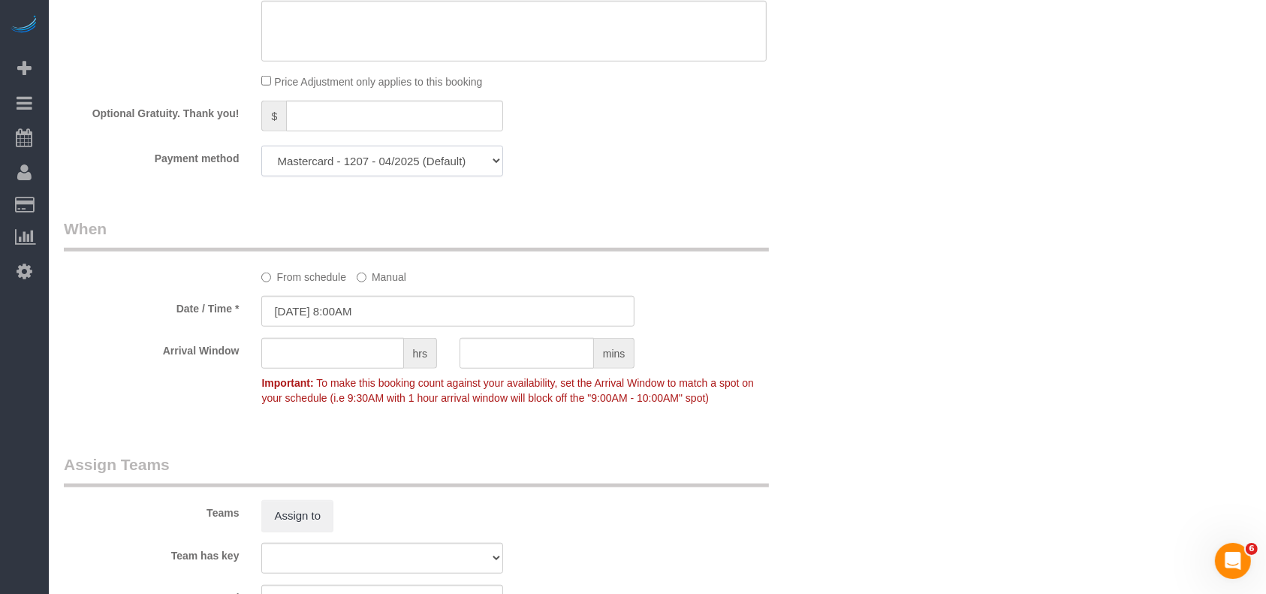
drag, startPoint x: 370, startPoint y: 159, endPoint x: 367, endPoint y: 177, distance: 18.3
click at [371, 159] on select "Mastercard - 1207 - 04/2025 (Default) Add Credit Card ─────────────── Cash Chec…" at bounding box center [381, 161] width 241 height 31
select select "string:fspay"
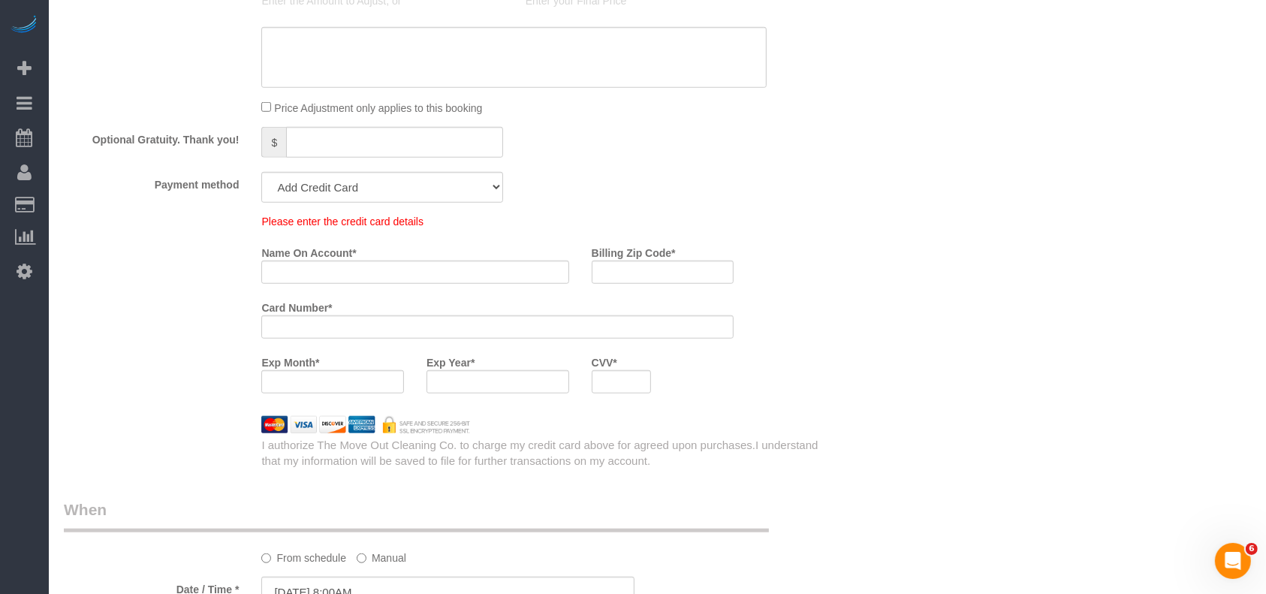
scroll to position [1257, 0]
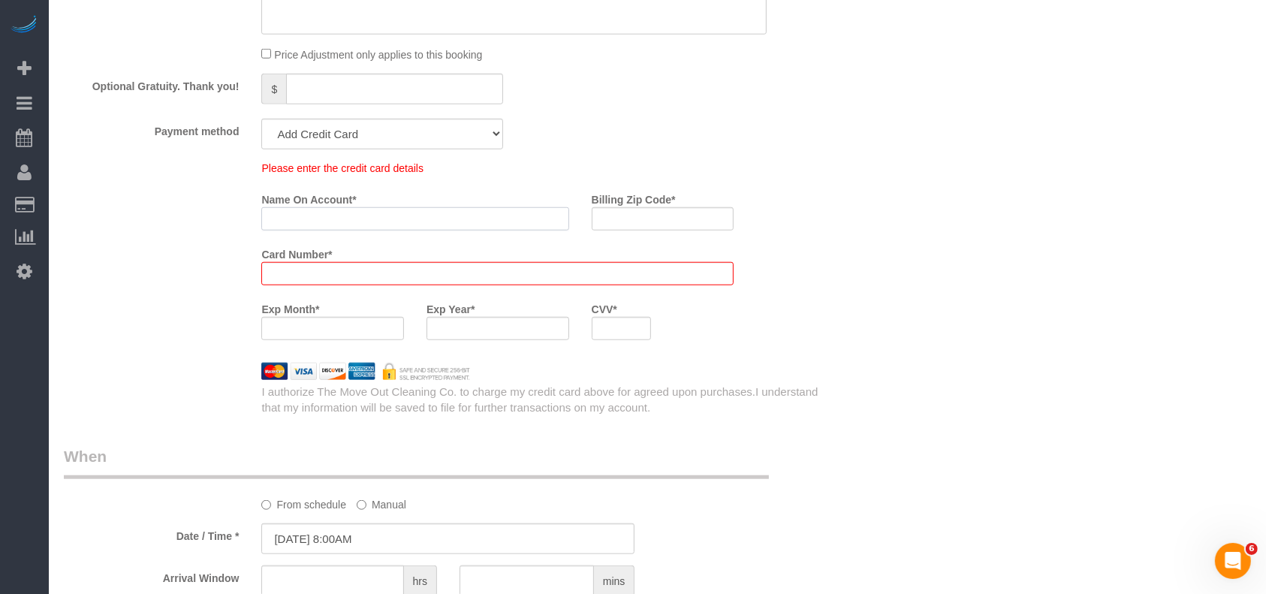
click at [331, 219] on input "Name On Account *" at bounding box center [414, 218] width 307 height 23
paste input "[PERSON_NAME]"
type input "[PERSON_NAME]"
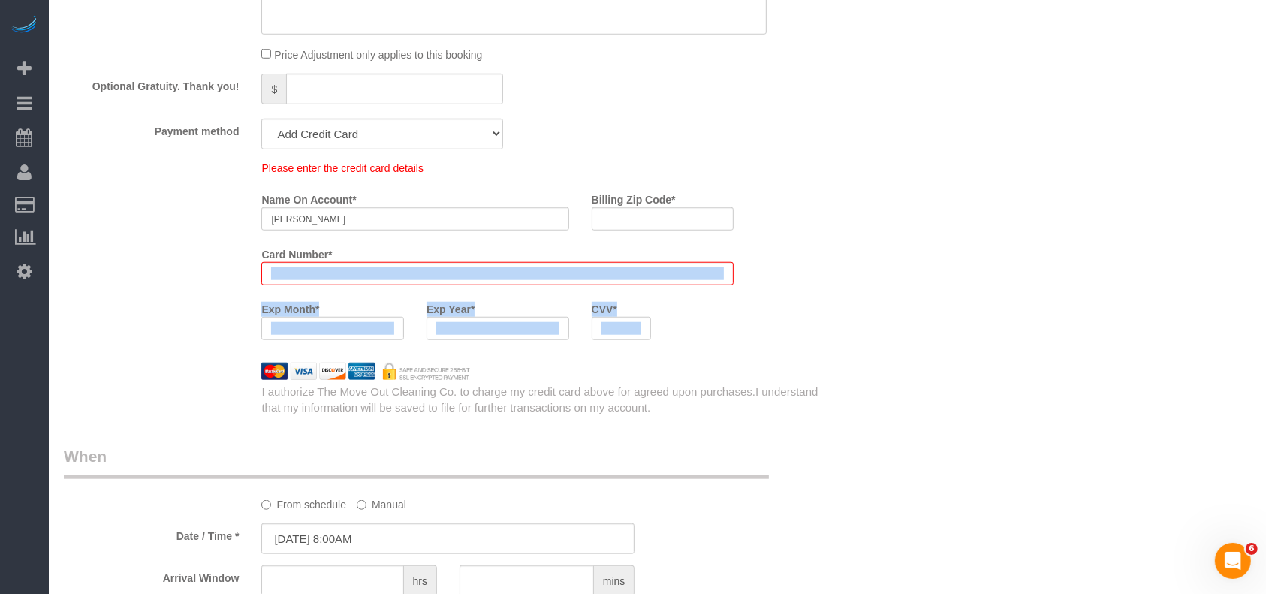
drag, startPoint x: 300, startPoint y: 265, endPoint x: 71, endPoint y: 271, distance: 229.8
click at [69, 269] on div "Please enter the credit card details Name On Account * [PERSON_NAME] Billing Zi…" at bounding box center [448, 256] width 791 height 191
click at [282, 270] on div at bounding box center [497, 273] width 472 height 23
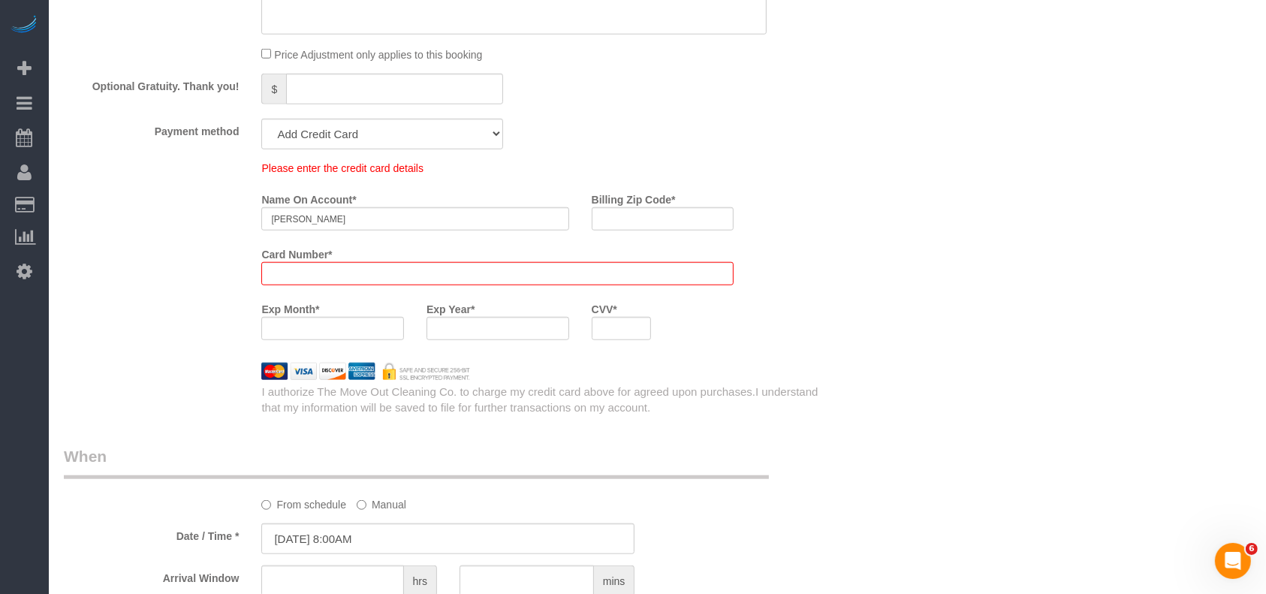
click at [282, 270] on div at bounding box center [497, 273] width 472 height 23
click at [312, 268] on div at bounding box center [497, 273] width 472 height 23
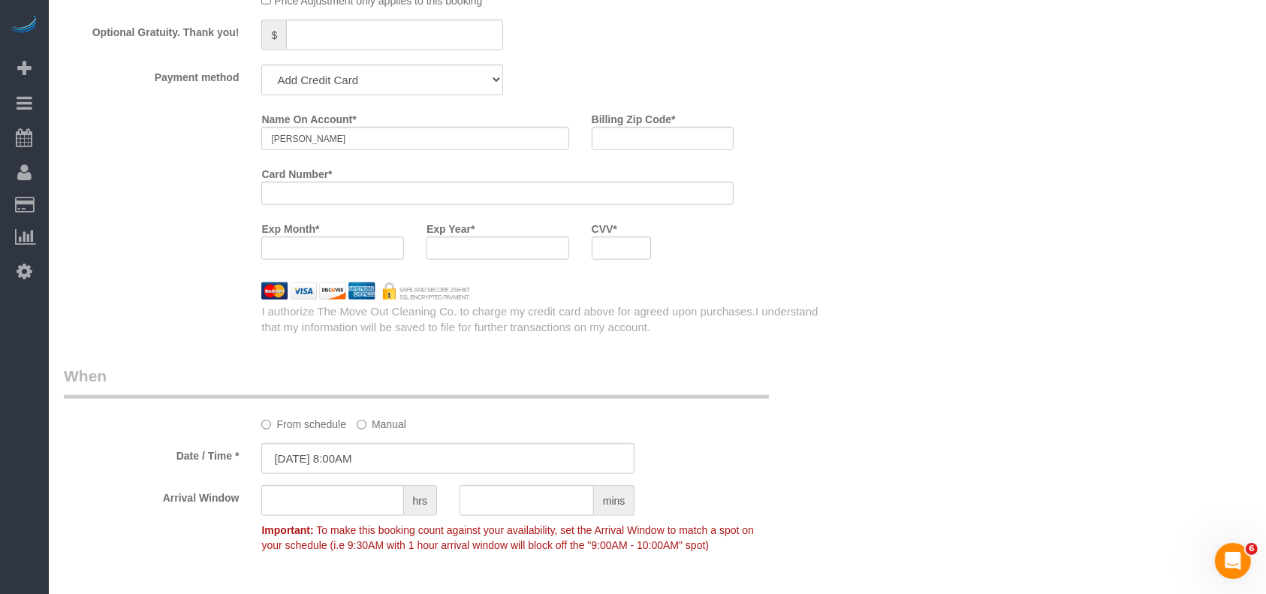
scroll to position [1203, 0]
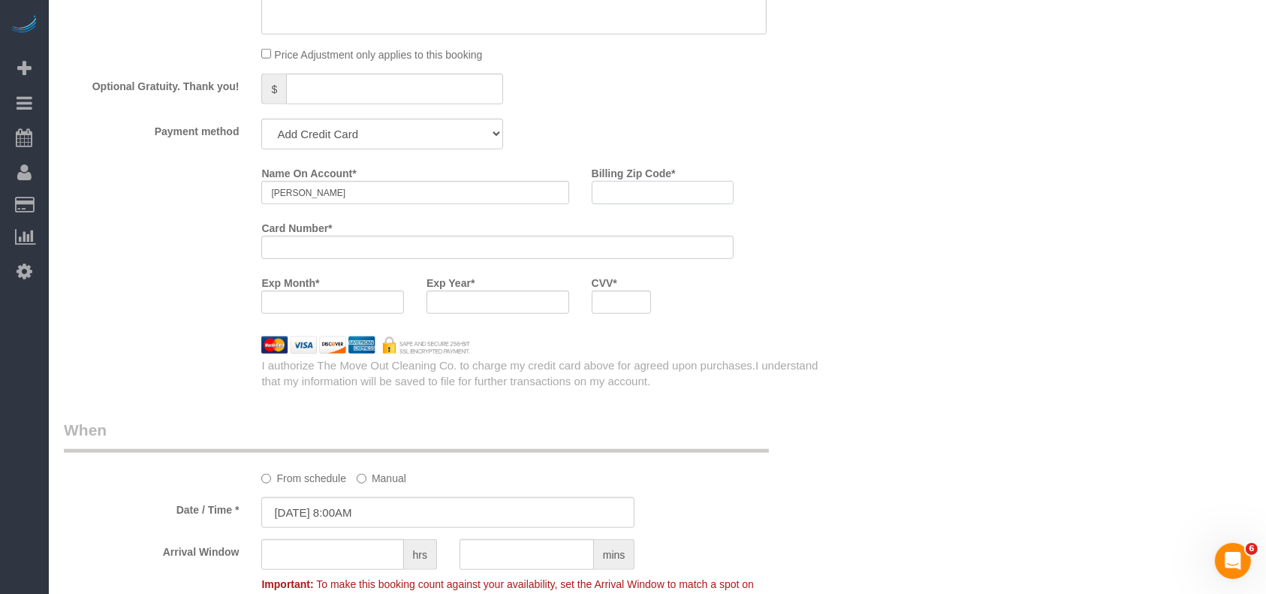
click at [665, 193] on input "Billing Zip Code *" at bounding box center [663, 192] width 143 height 23
paste input "77539"
type input "77539"
drag, startPoint x: 880, startPoint y: 441, endPoint x: 881, endPoint y: 336, distance: 105.9
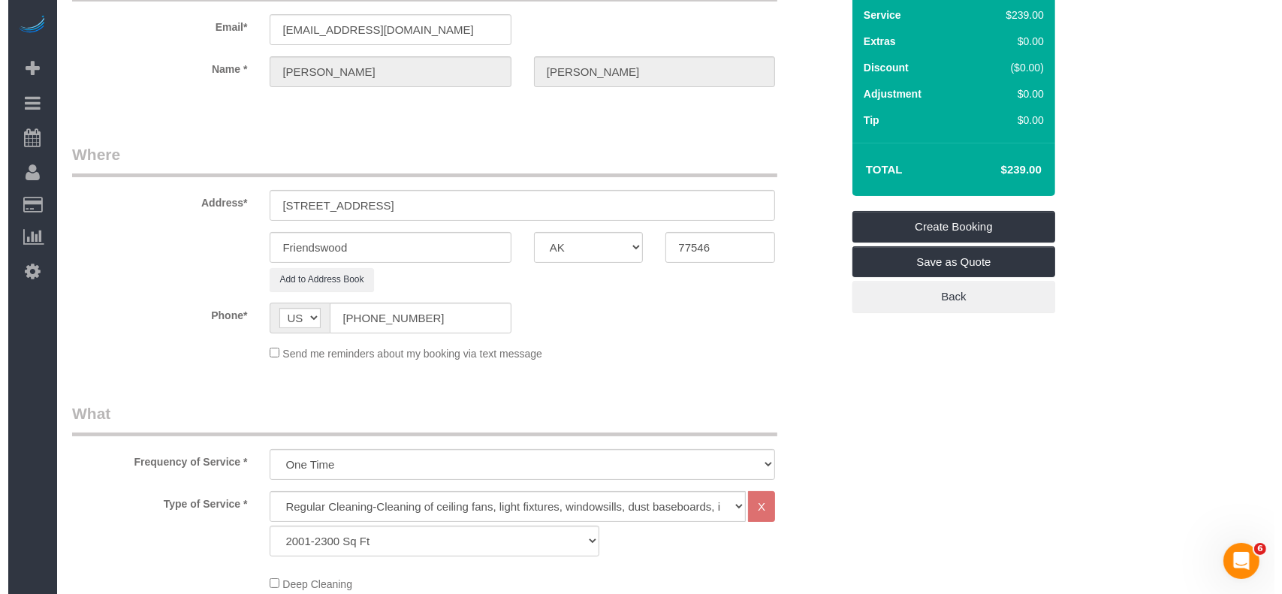
scroll to position [0, 0]
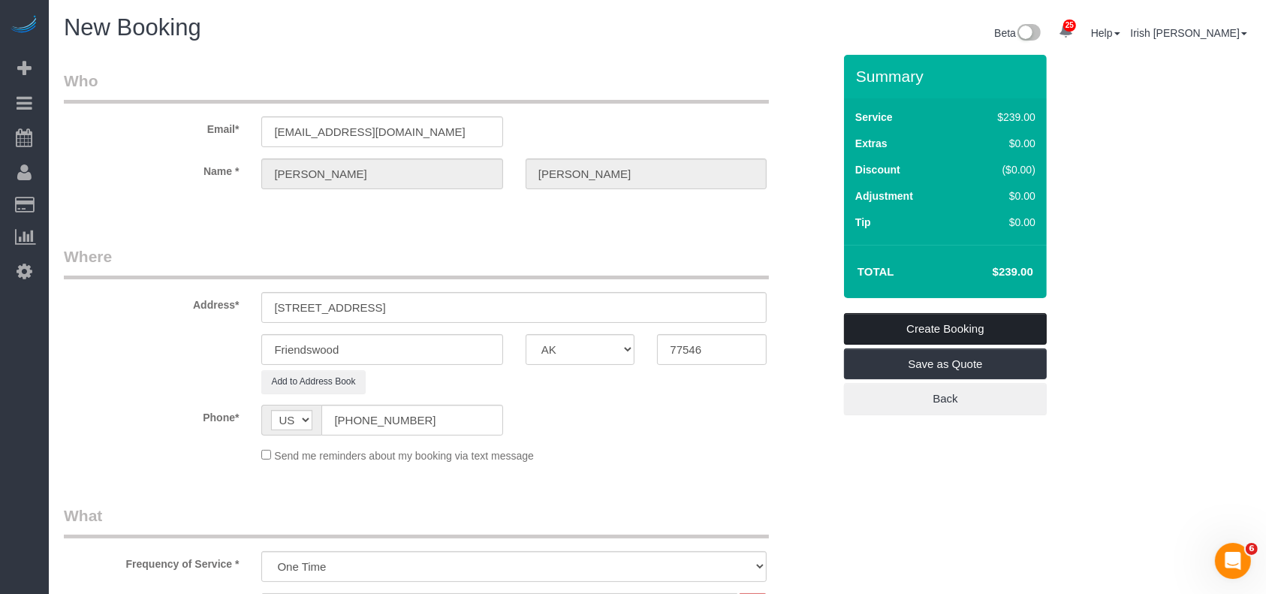
click at [906, 325] on link "Create Booking" at bounding box center [945, 329] width 203 height 32
